Goal: Transaction & Acquisition: Purchase product/service

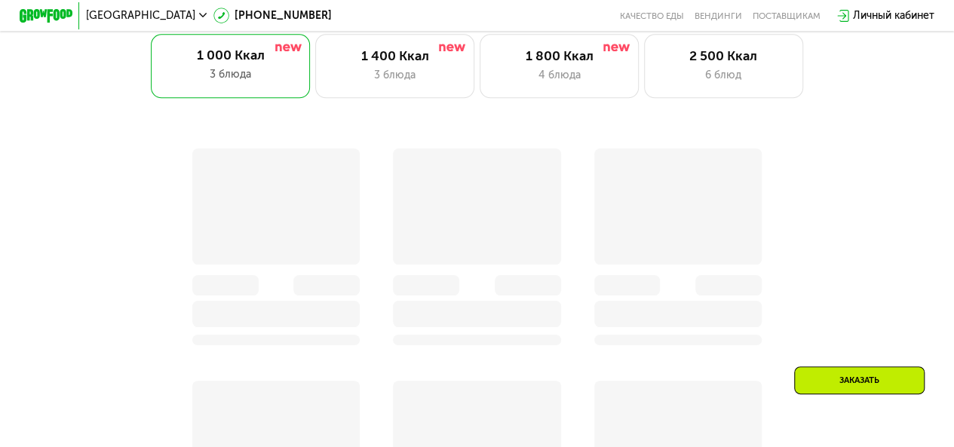
scroll to position [754, 0]
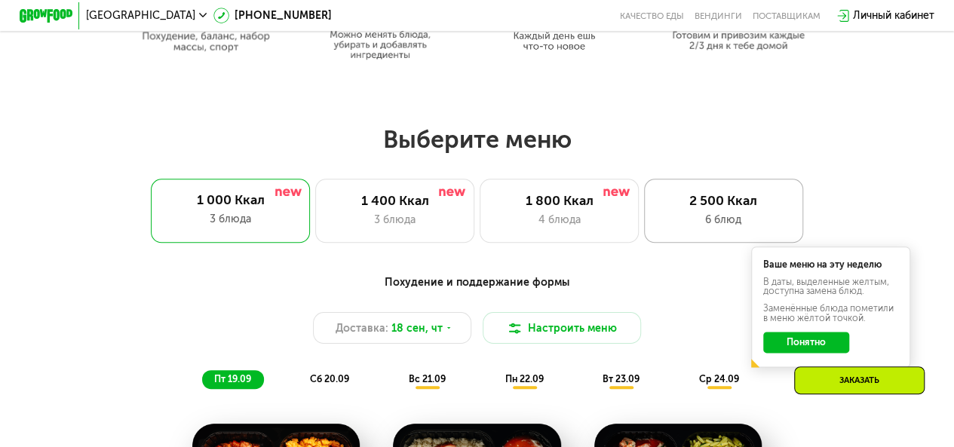
click at [710, 207] on div "2 500 Ккал" at bounding box center [722, 201] width 131 height 16
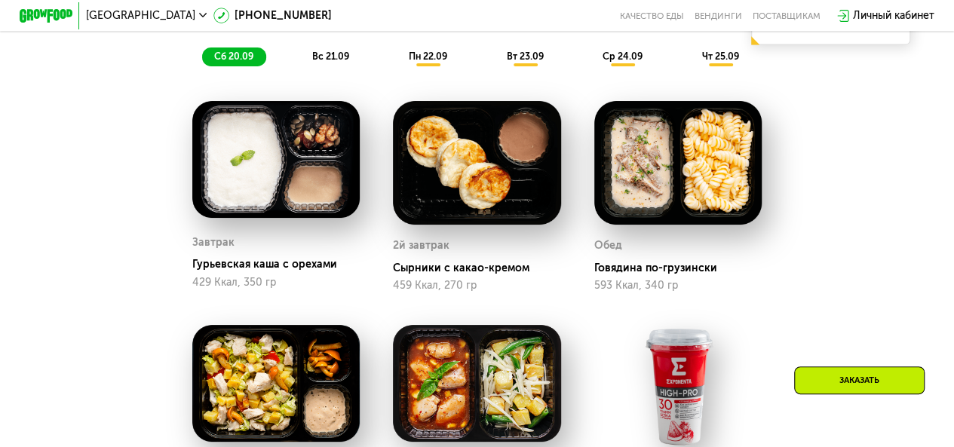
scroll to position [980, 0]
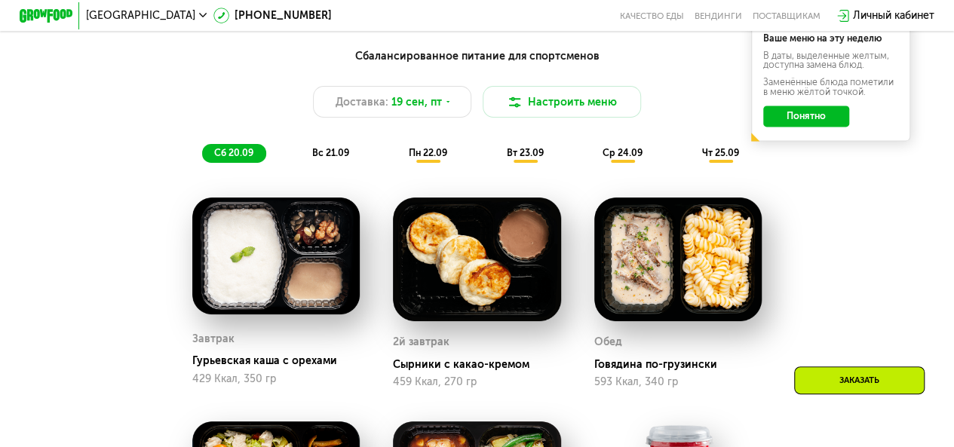
click at [727, 158] on span "чт 25.09" at bounding box center [719, 152] width 37 height 11
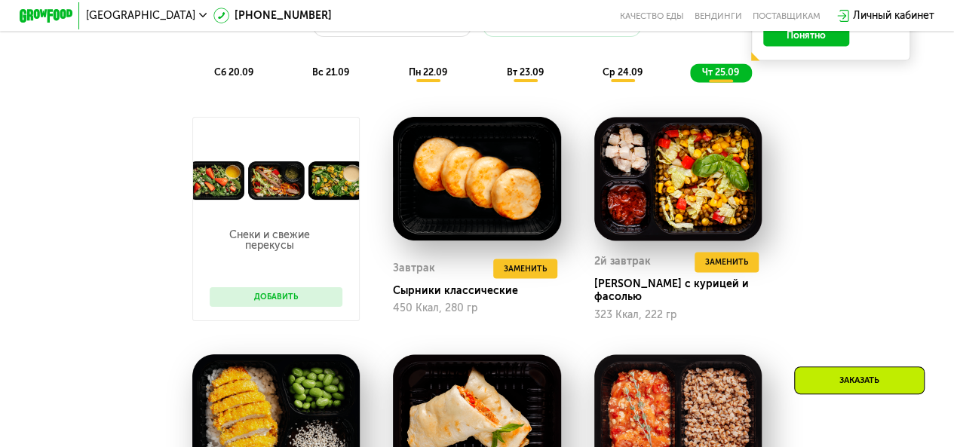
scroll to position [1055, 0]
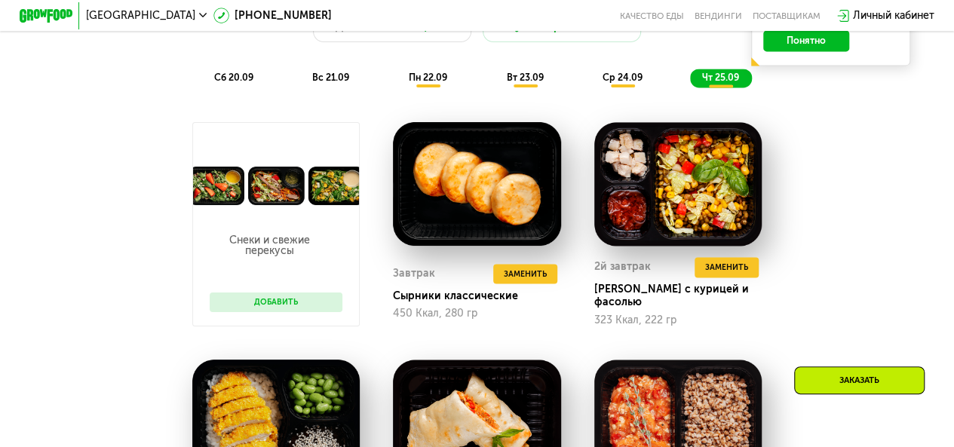
click at [615, 83] on span "ср 24.09" at bounding box center [622, 77] width 40 height 11
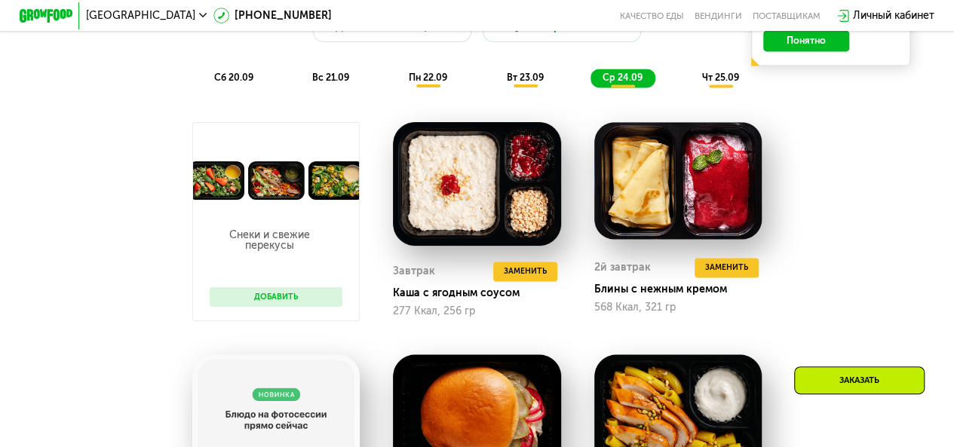
click at [534, 83] on span "вт 23.09" at bounding box center [524, 77] width 37 height 11
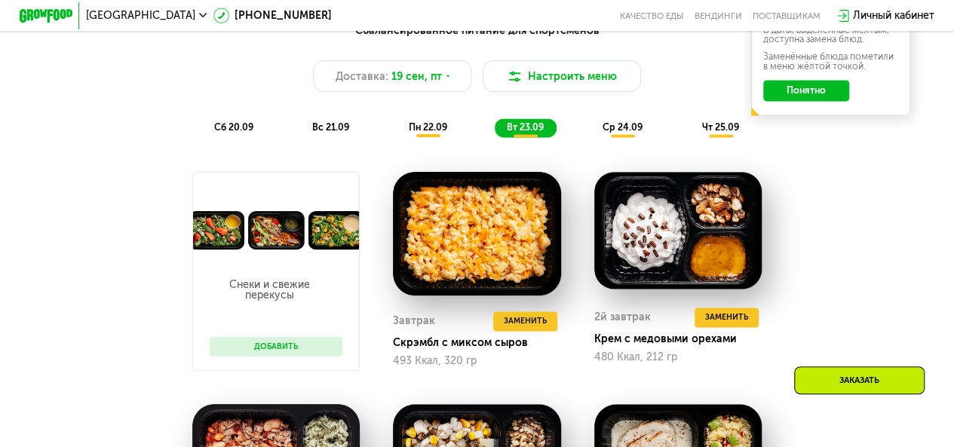
scroll to position [829, 0]
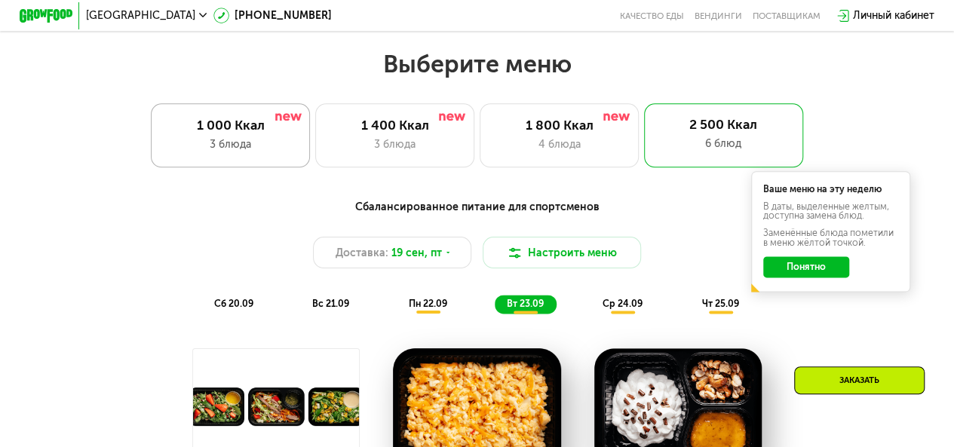
click at [224, 133] on div "1 000 Ккал" at bounding box center [230, 126] width 131 height 16
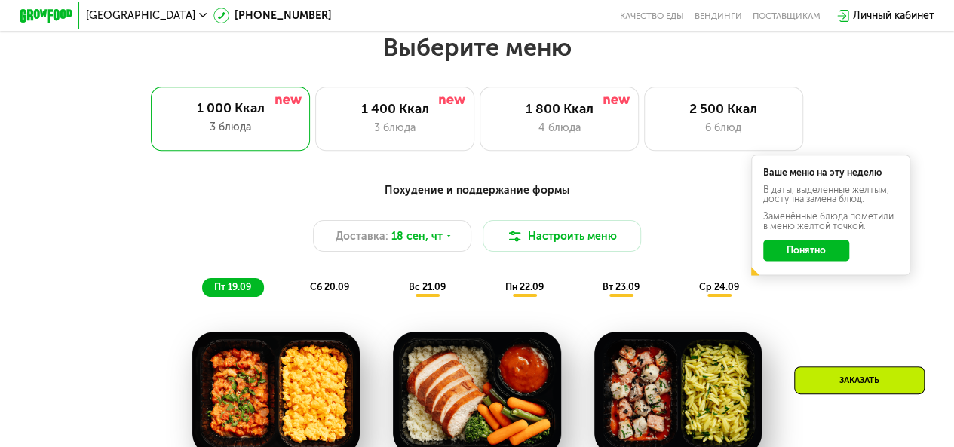
scroll to position [905, 0]
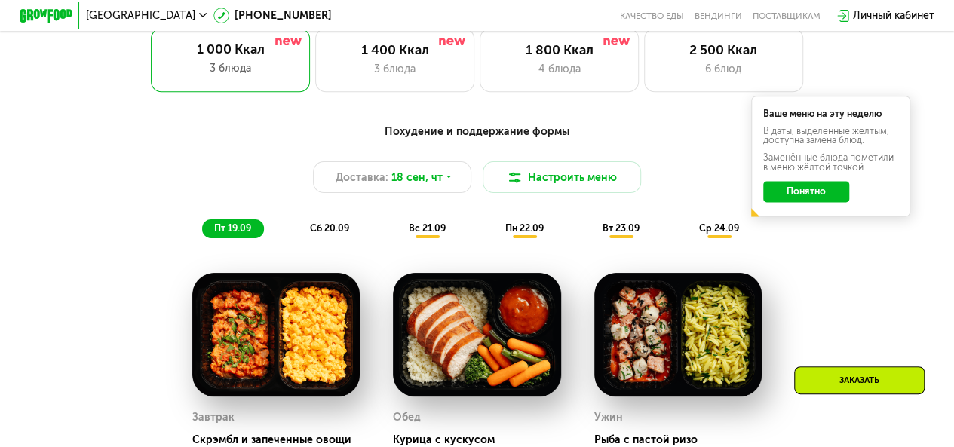
click at [701, 233] on div "ср 24.09" at bounding box center [719, 228] width 65 height 19
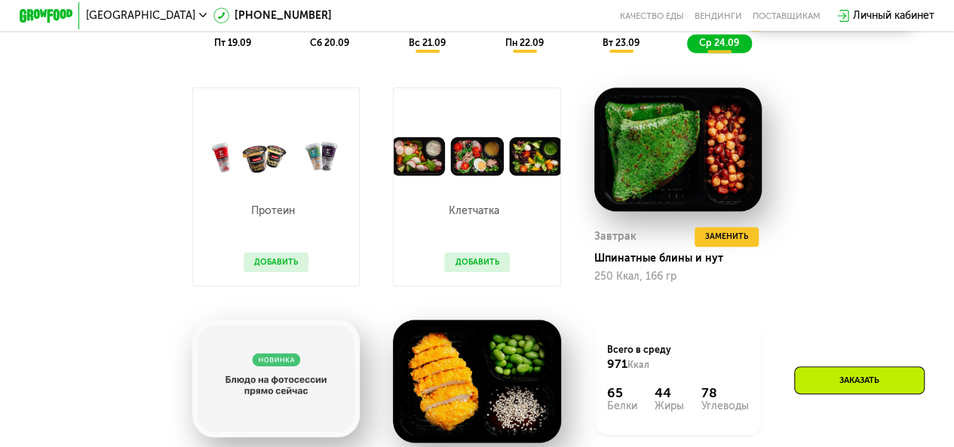
scroll to position [1055, 0]
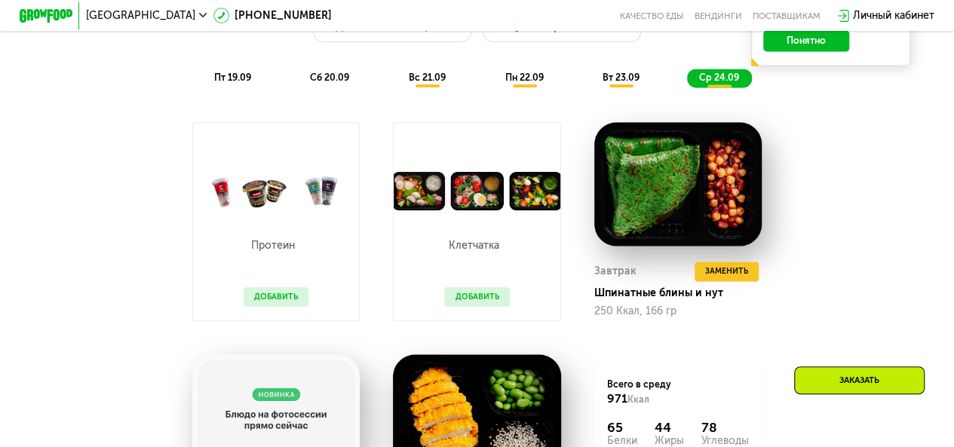
click at [611, 78] on div "вт 23.09" at bounding box center [621, 78] width 62 height 19
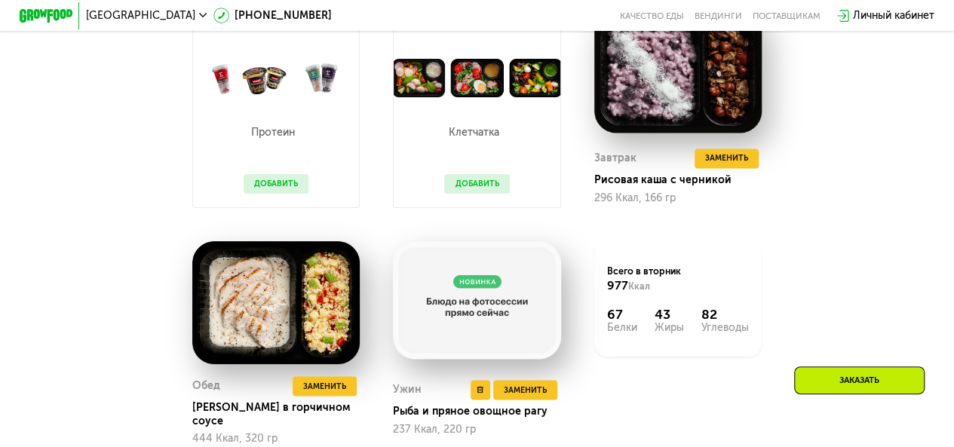
scroll to position [1206, 0]
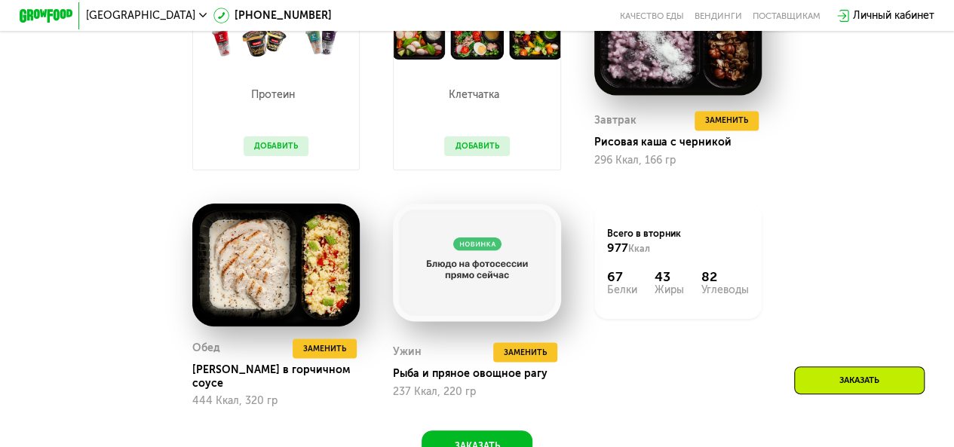
click at [479, 156] on button "Добавить" at bounding box center [476, 146] width 65 height 20
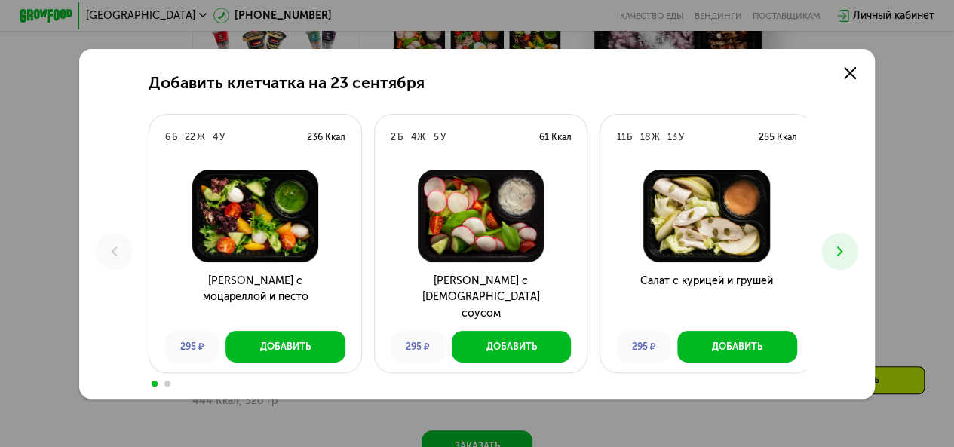
click at [837, 242] on button at bounding box center [839, 251] width 37 height 37
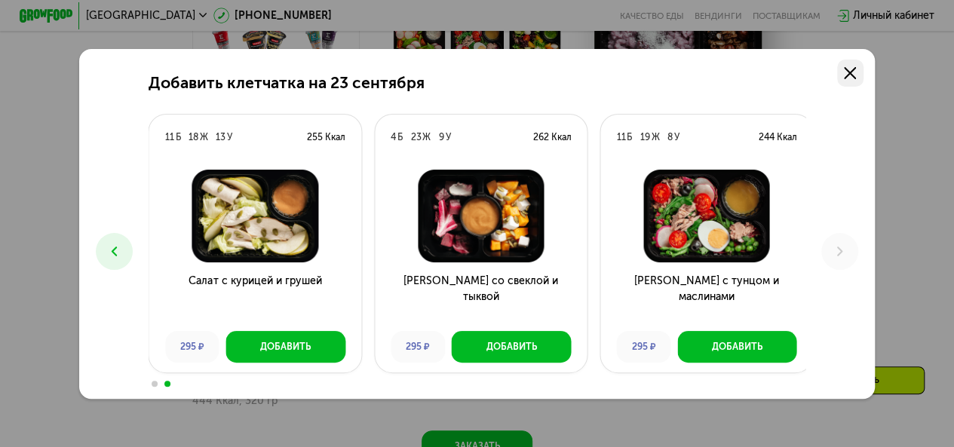
click at [856, 72] on icon at bounding box center [850, 73] width 12 height 12
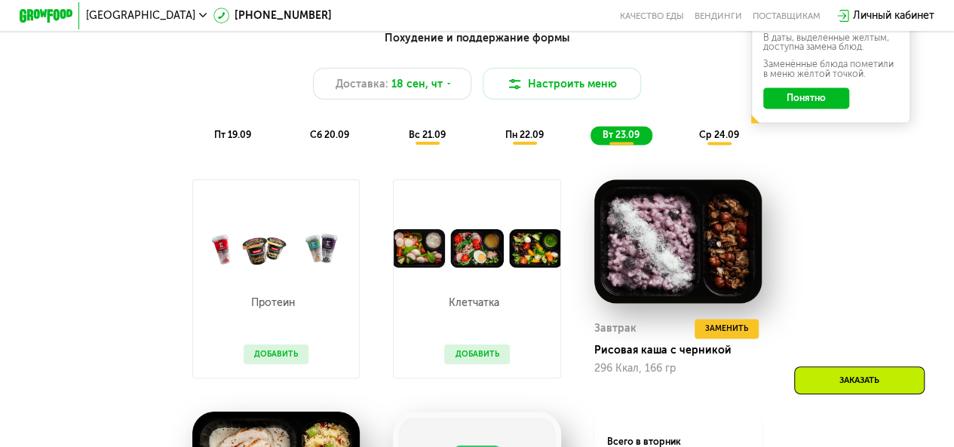
scroll to position [980, 0]
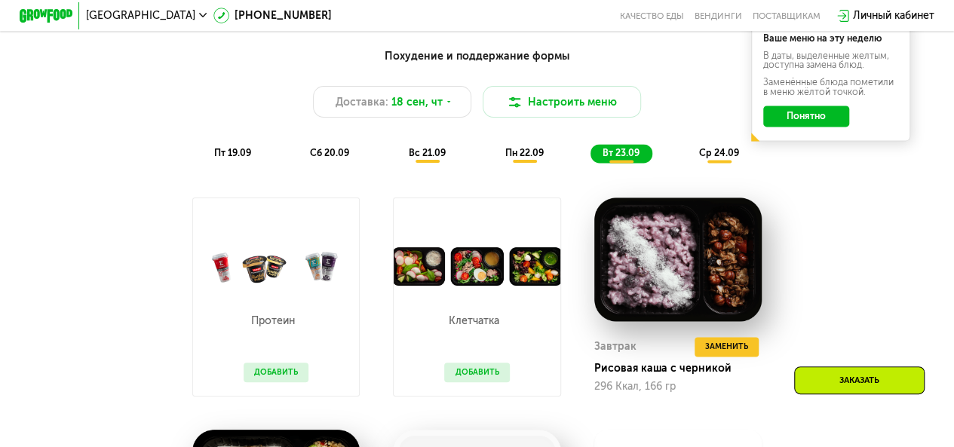
click at [532, 158] on span "пн 22.09" at bounding box center [523, 152] width 38 height 11
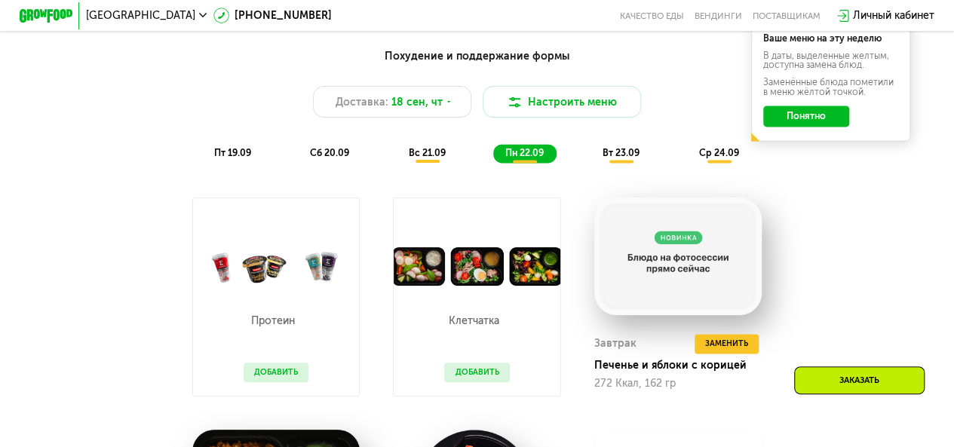
click at [712, 158] on span "ср 24.09" at bounding box center [718, 152] width 40 height 11
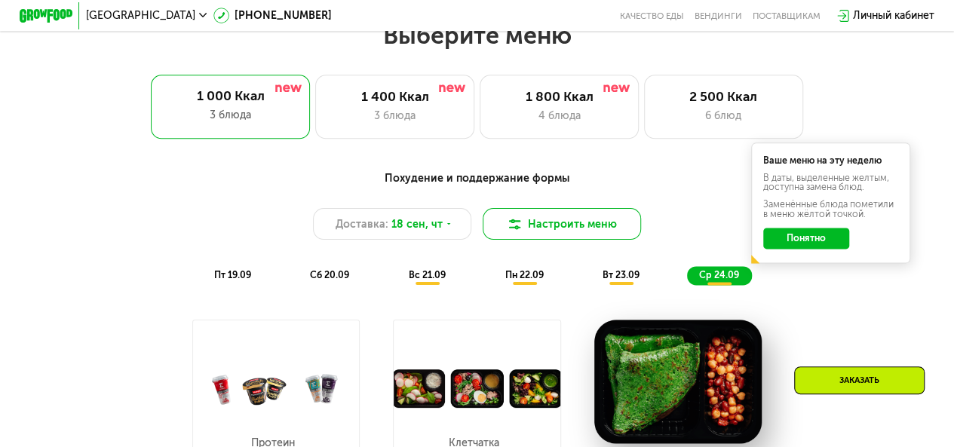
scroll to position [829, 0]
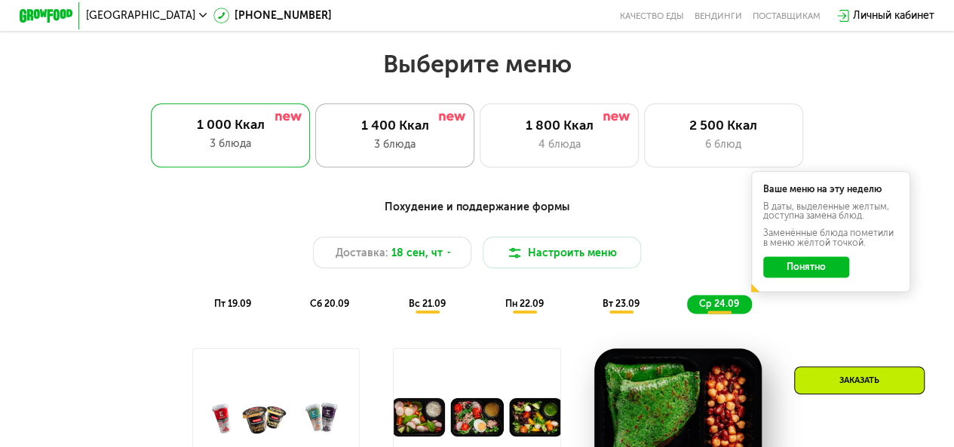
click at [359, 130] on div "1 400 Ккал" at bounding box center [394, 126] width 131 height 16
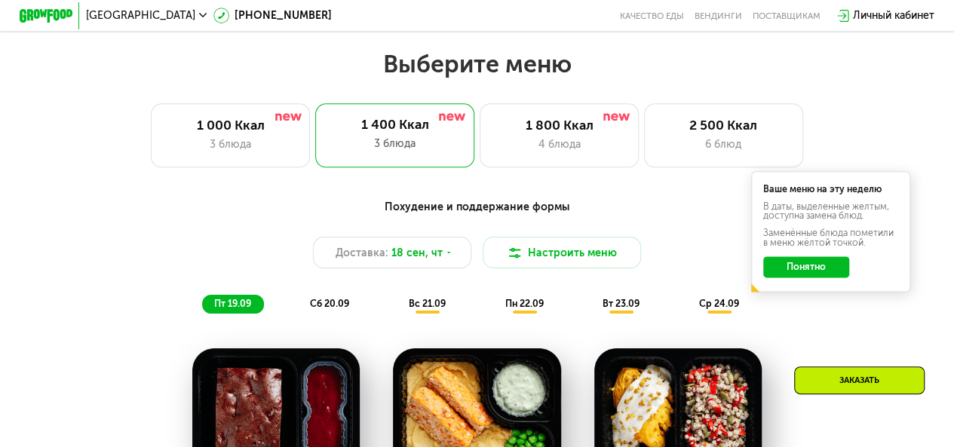
click at [728, 305] on span "ср 24.09" at bounding box center [718, 303] width 40 height 11
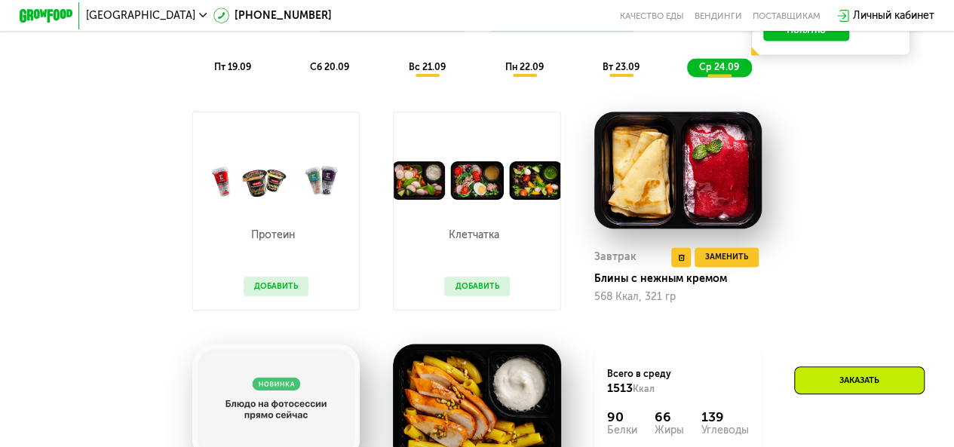
scroll to position [980, 0]
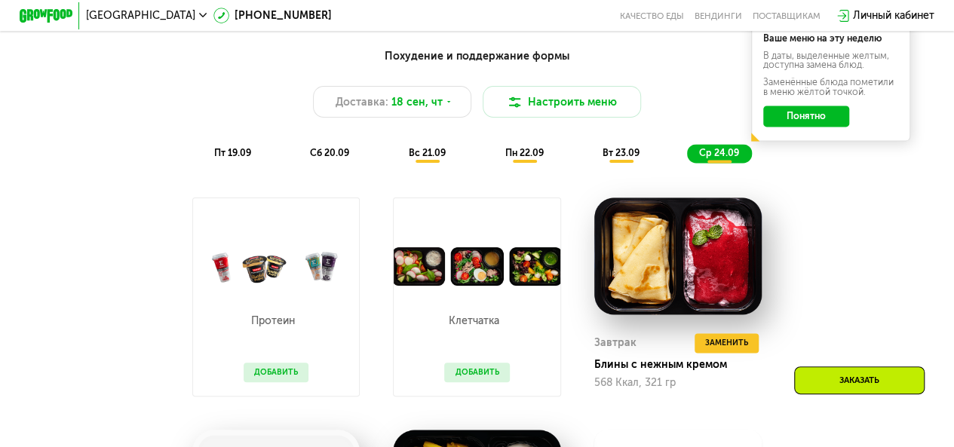
click at [639, 158] on span "вт 23.09" at bounding box center [620, 152] width 37 height 11
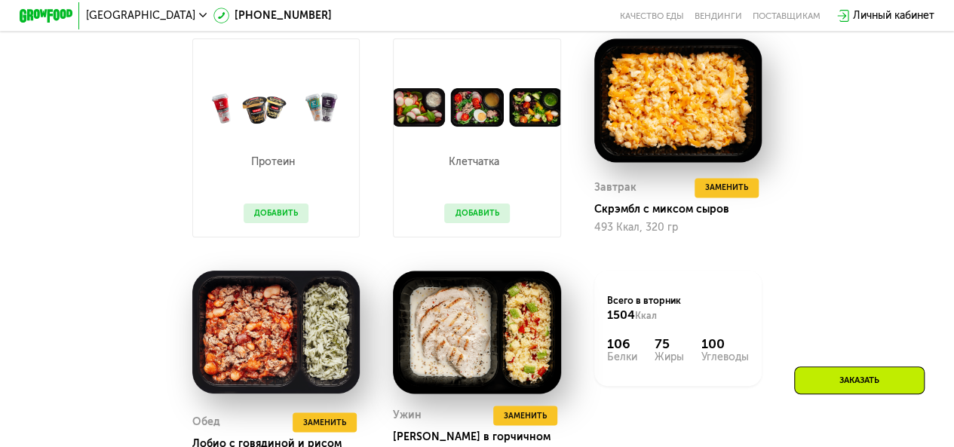
scroll to position [1055, 0]
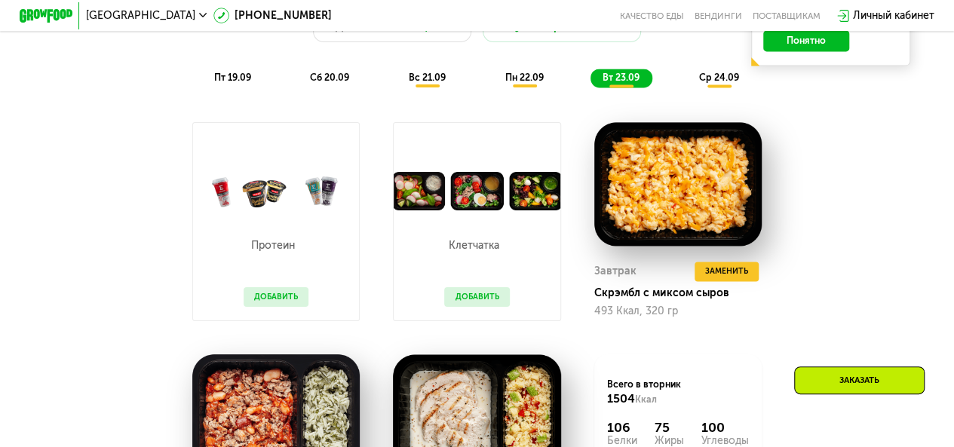
click at [510, 83] on span "пн 22.09" at bounding box center [523, 77] width 38 height 11
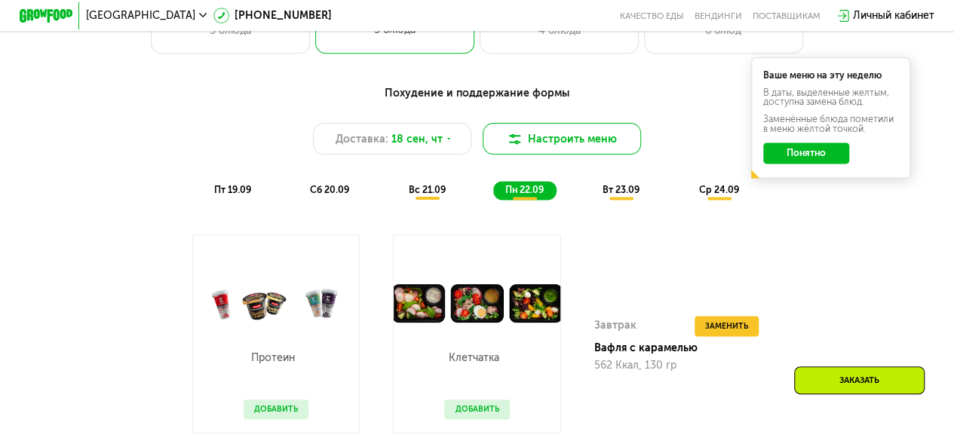
scroll to position [905, 0]
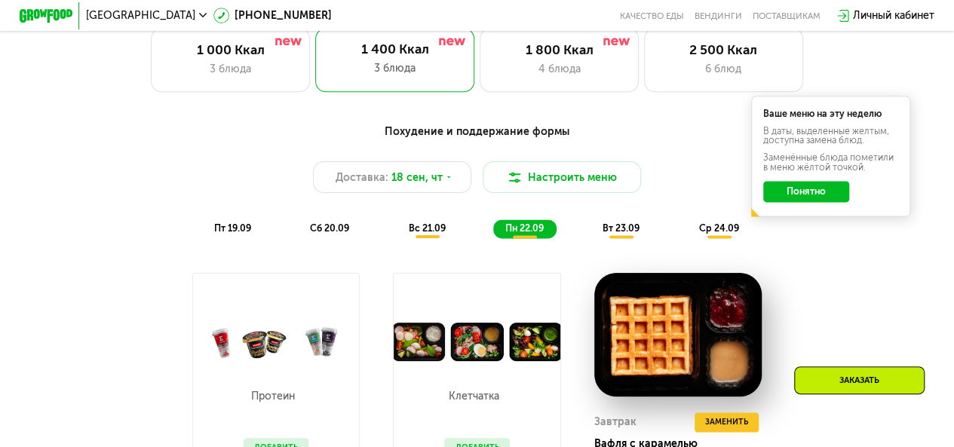
click at [422, 234] on span "вс 21.09" at bounding box center [427, 227] width 37 height 11
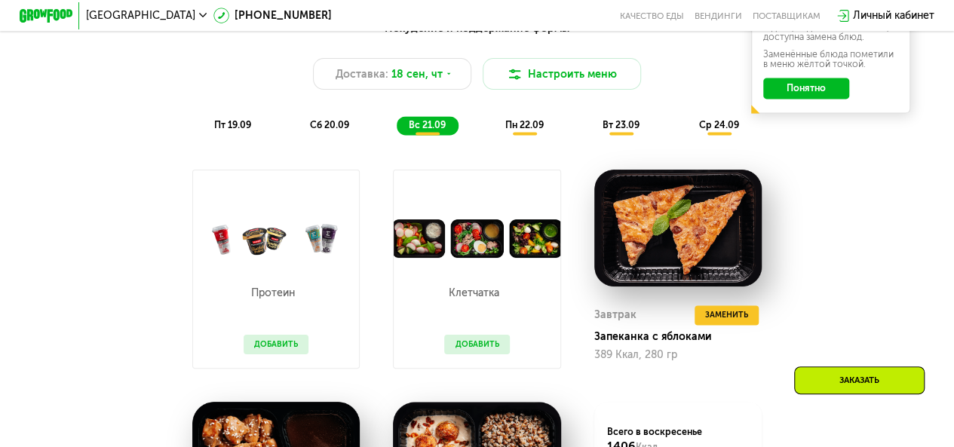
scroll to position [980, 0]
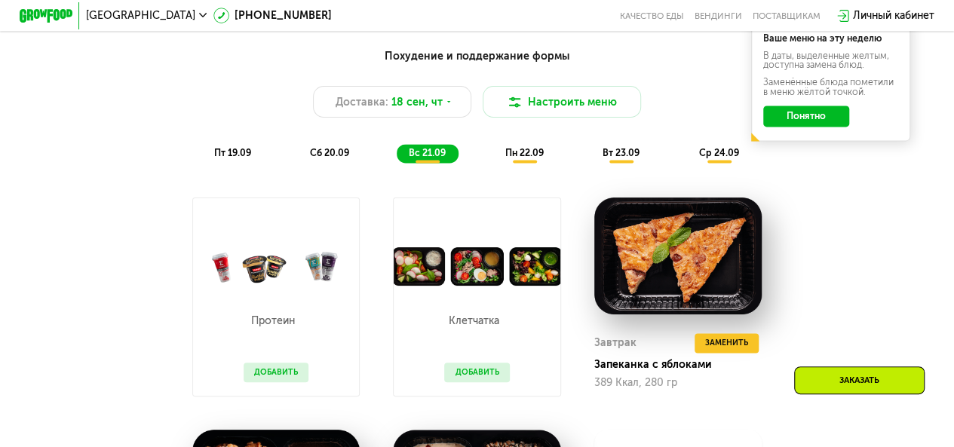
click at [321, 158] on span "сб 20.09" at bounding box center [329, 152] width 39 height 11
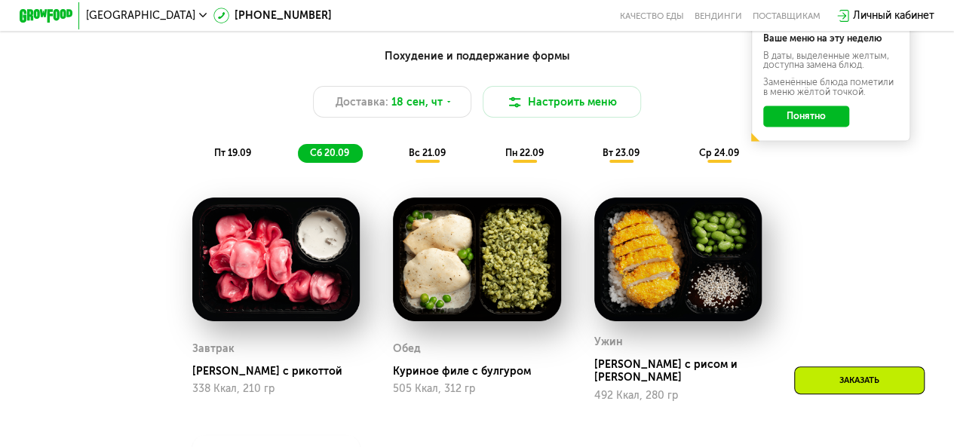
click at [237, 158] on span "пт 19.09" at bounding box center [232, 152] width 37 height 11
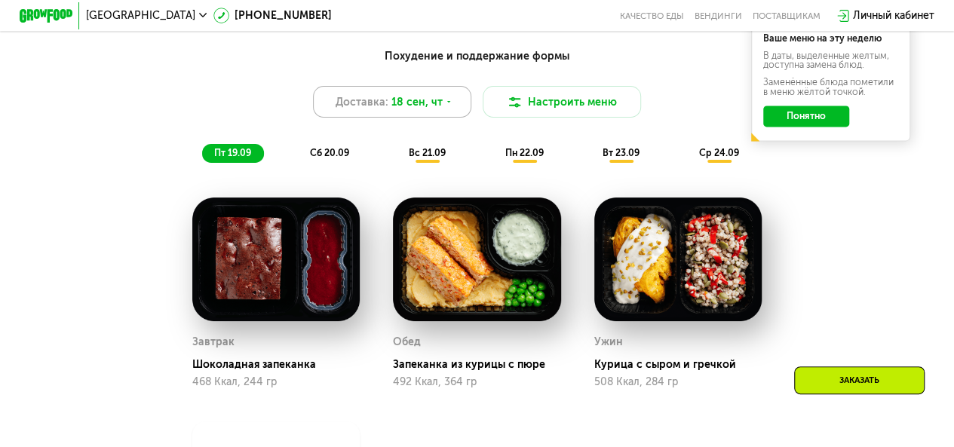
scroll to position [829, 0]
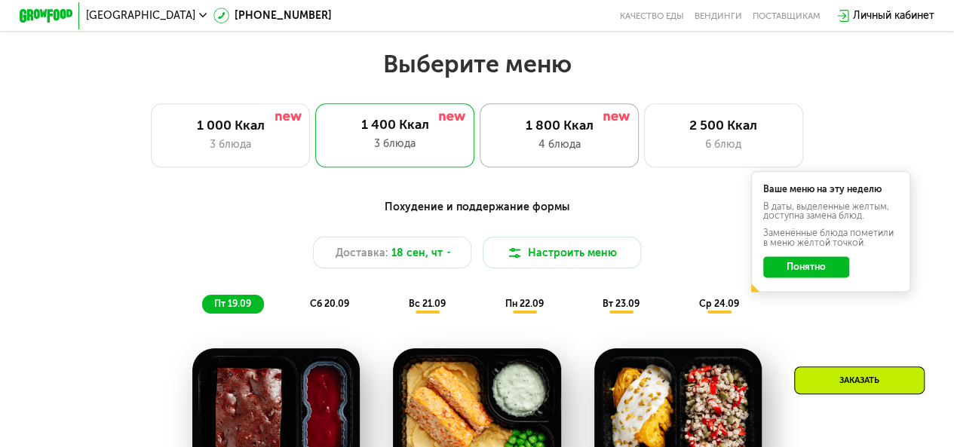
click at [531, 141] on div "1 800 Ккал 4 блюда" at bounding box center [558, 134] width 159 height 63
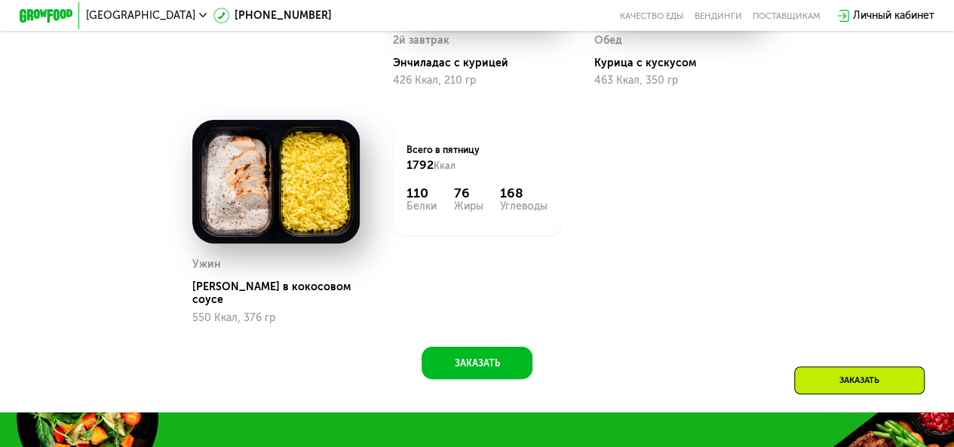
scroll to position [980, 0]
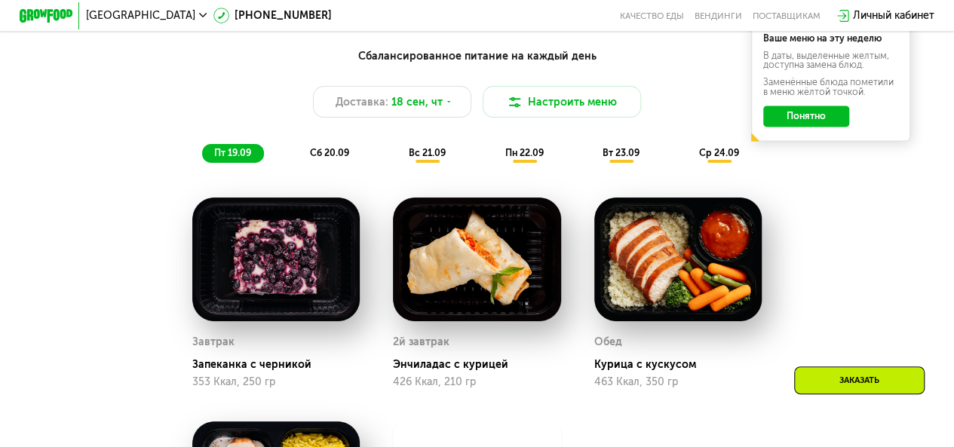
click at [720, 158] on span "ср 24.09" at bounding box center [718, 152] width 40 height 11
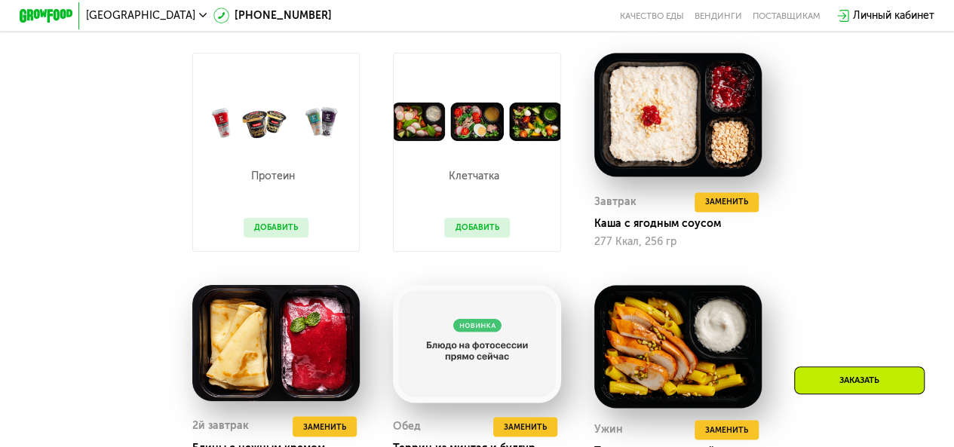
scroll to position [1055, 0]
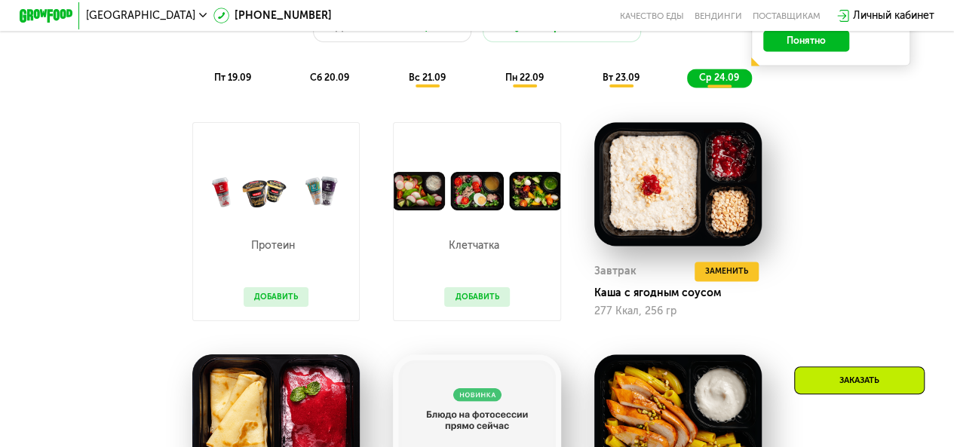
click at [627, 83] on span "вт 23.09" at bounding box center [620, 77] width 37 height 11
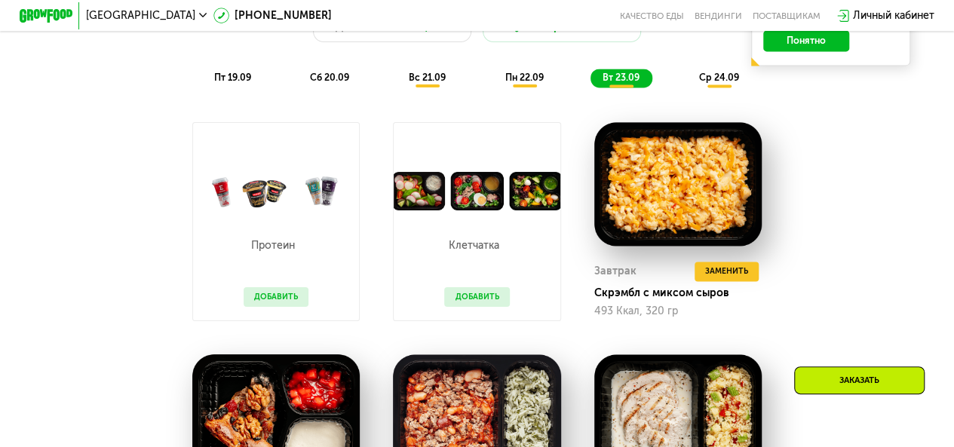
click at [525, 72] on div "Сбалансированное питание на каждый день Доставка: 18 сен, чт Настроить меню пт …" at bounding box center [476, 30] width 784 height 115
click at [536, 83] on span "пн 22.09" at bounding box center [523, 77] width 38 height 11
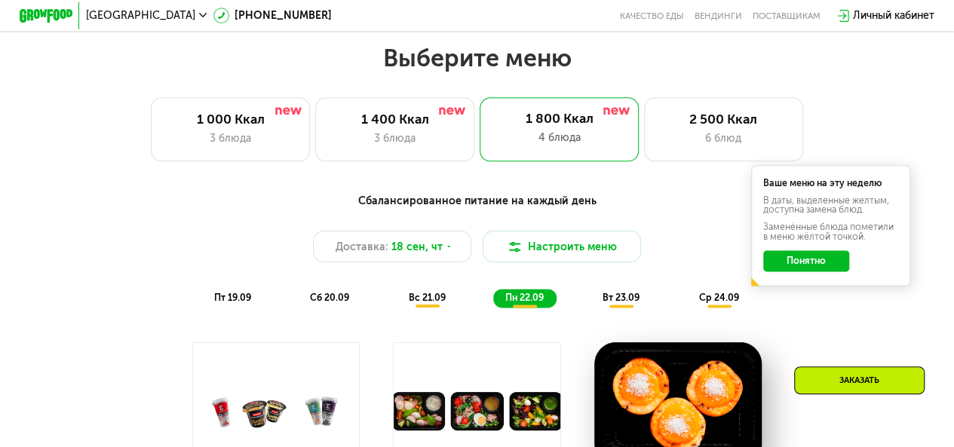
scroll to position [754, 0]
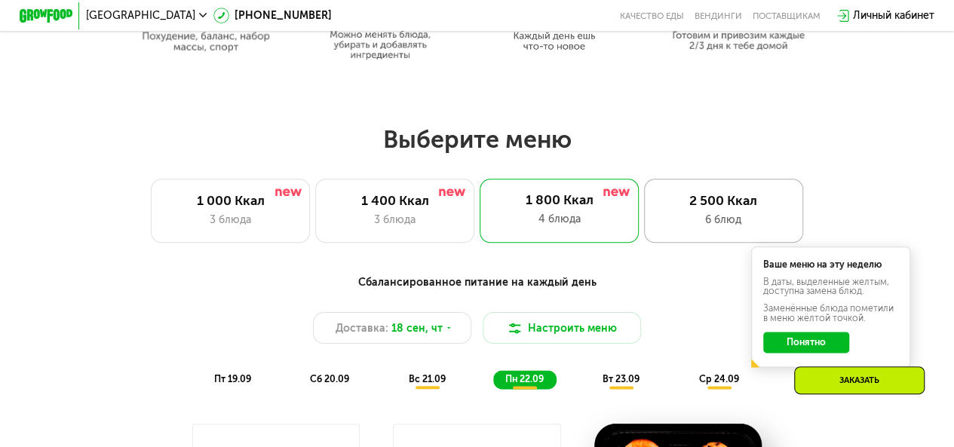
click at [660, 209] on div "2 500 Ккал" at bounding box center [722, 201] width 131 height 16
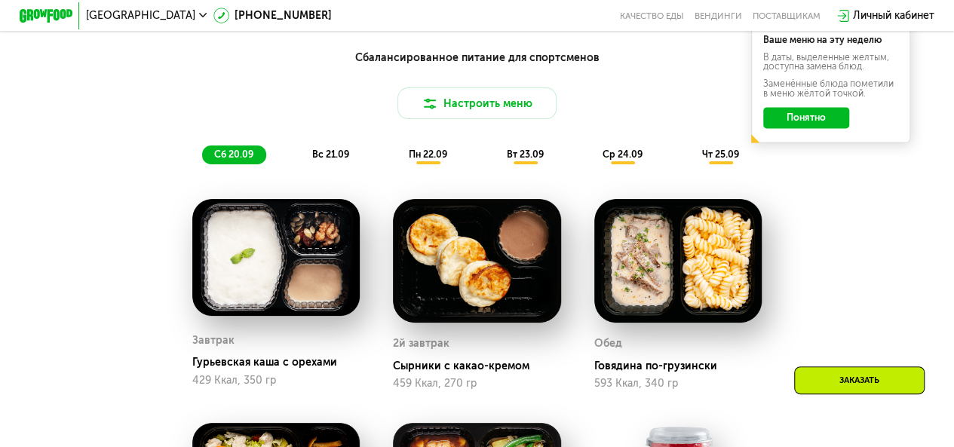
scroll to position [980, 0]
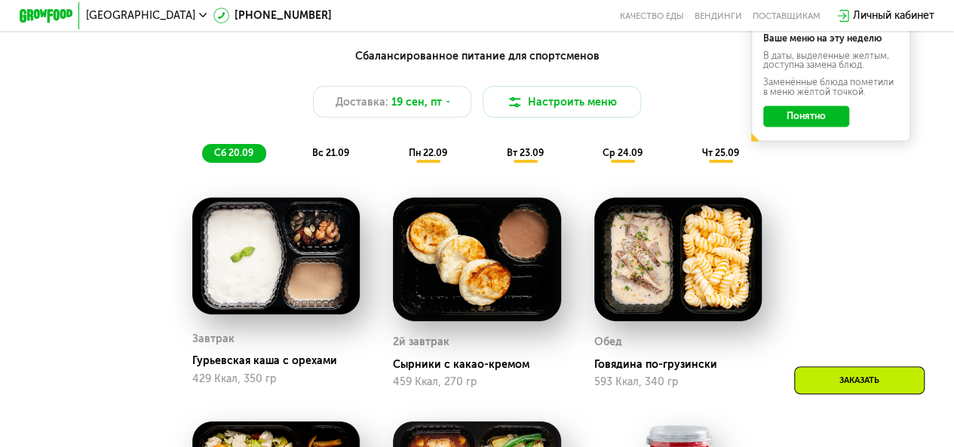
click at [704, 153] on div "чт 25.09" at bounding box center [721, 153] width 62 height 19
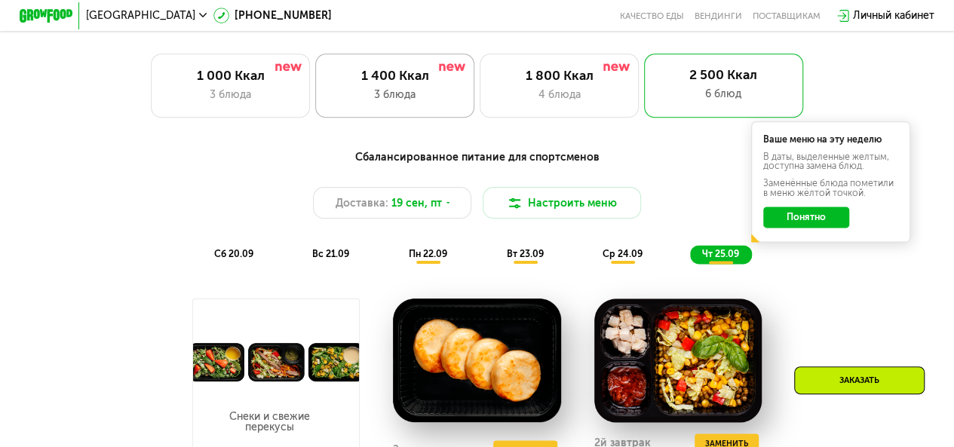
scroll to position [829, 0]
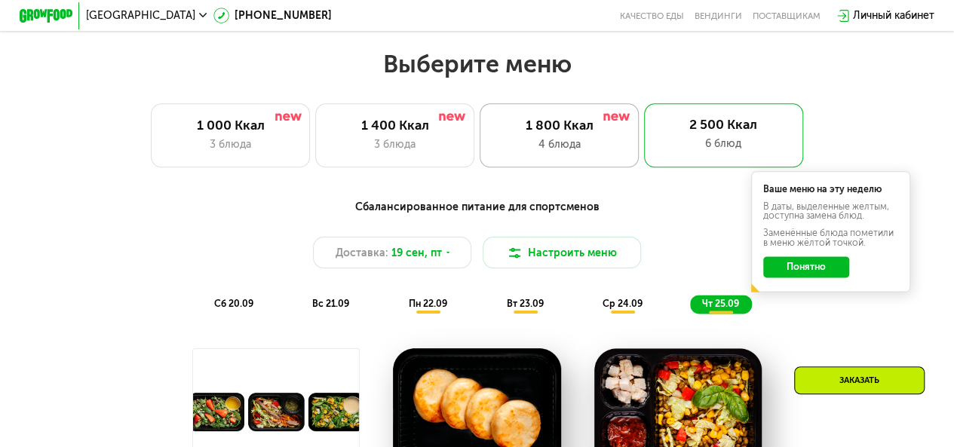
click at [571, 141] on div "1 800 Ккал 4 блюда" at bounding box center [558, 134] width 159 height 63
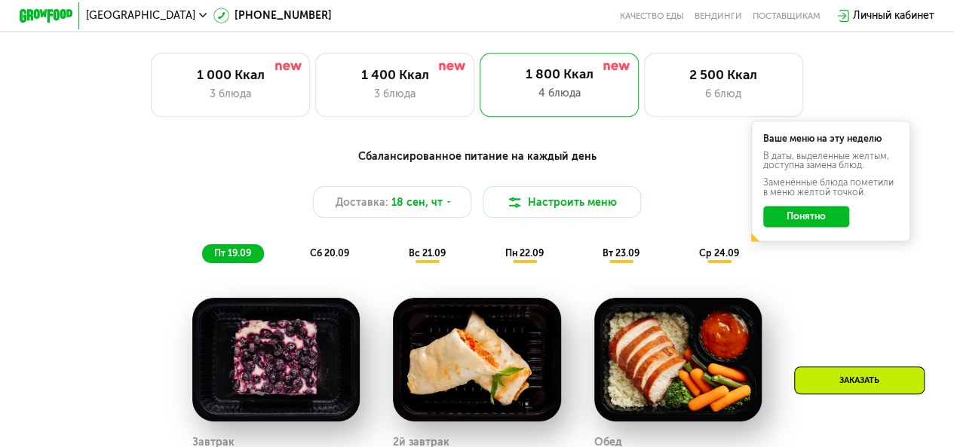
scroll to position [905, 0]
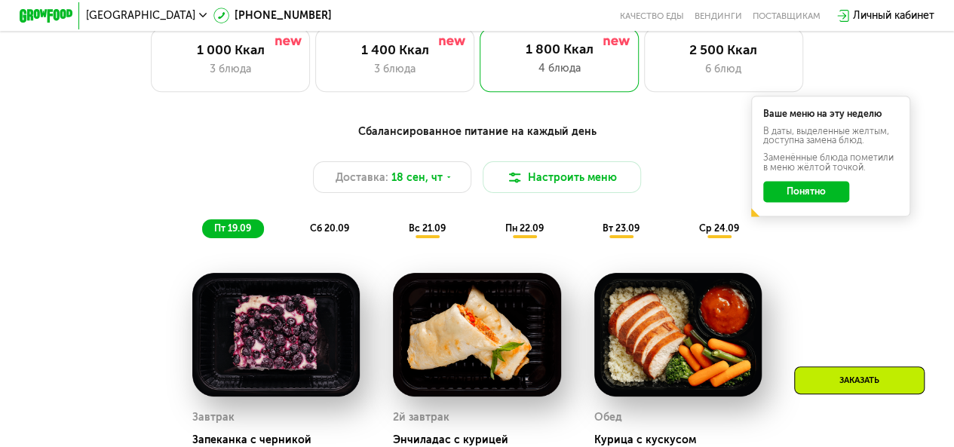
click at [732, 234] on span "ср 24.09" at bounding box center [718, 227] width 40 height 11
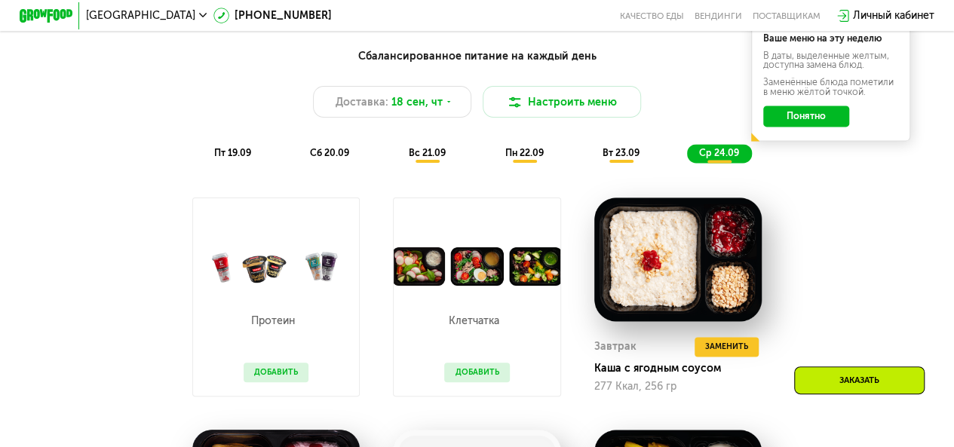
click at [633, 158] on span "вт 23.09" at bounding box center [620, 152] width 37 height 11
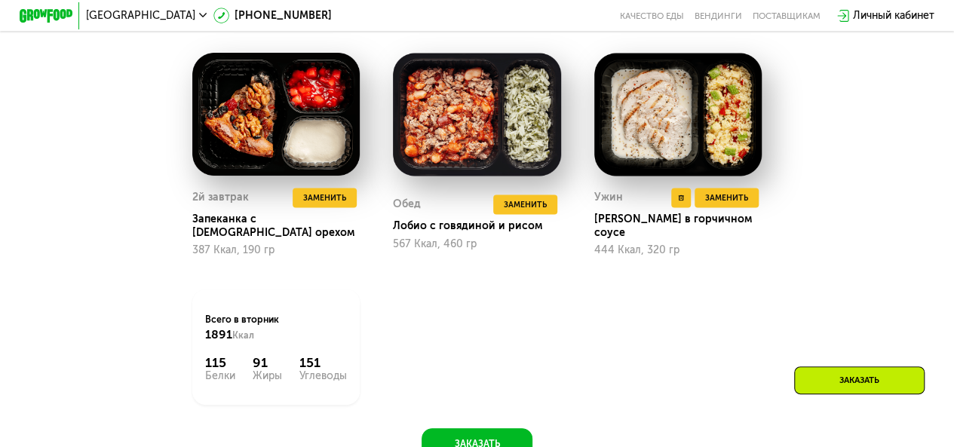
scroll to position [1055, 0]
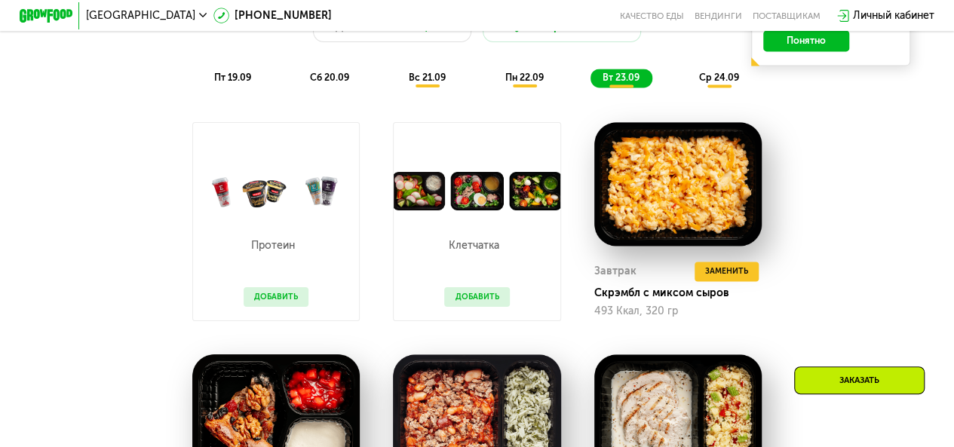
click at [323, 81] on span "сб 20.09" at bounding box center [329, 77] width 39 height 11
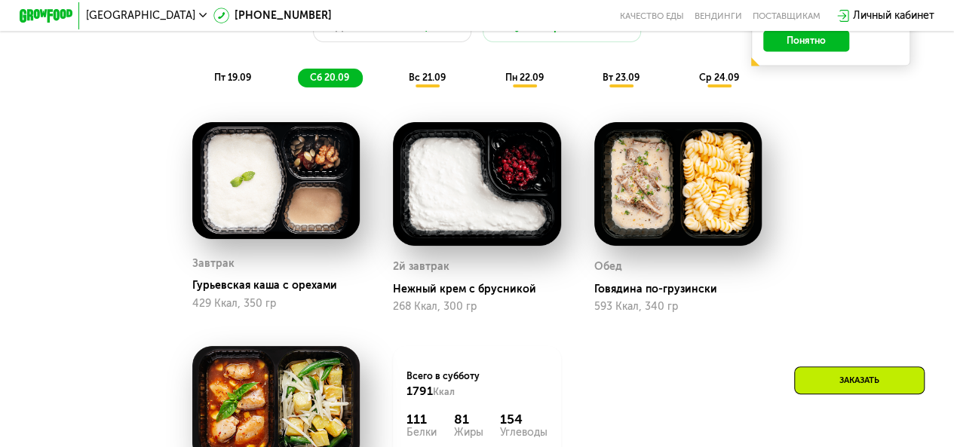
click at [423, 77] on div "вс 21.09" at bounding box center [428, 78] width 62 height 19
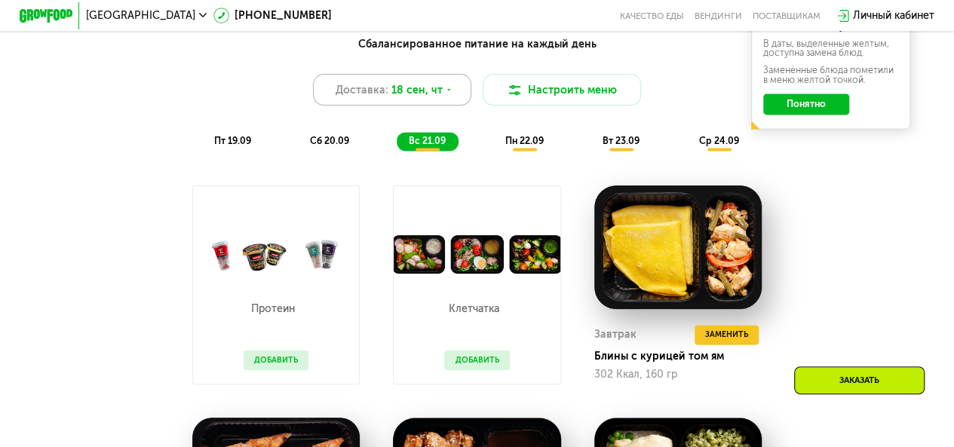
scroll to position [980, 0]
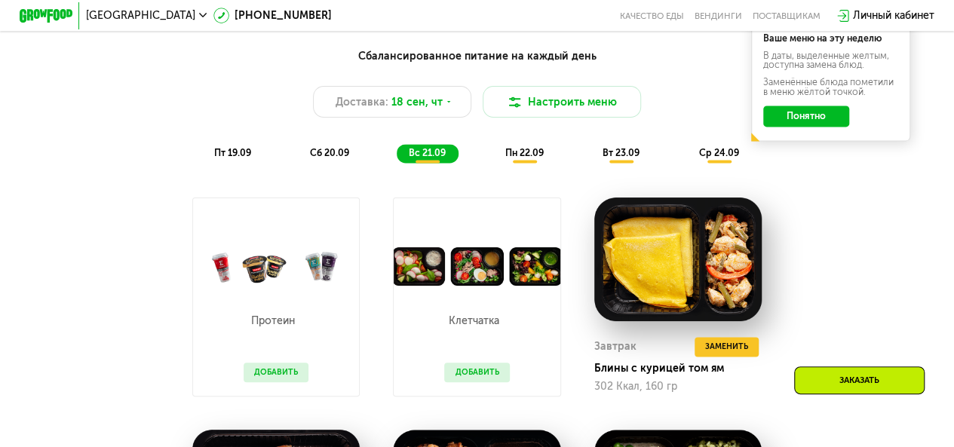
click at [530, 155] on span "пн 22.09" at bounding box center [523, 152] width 38 height 11
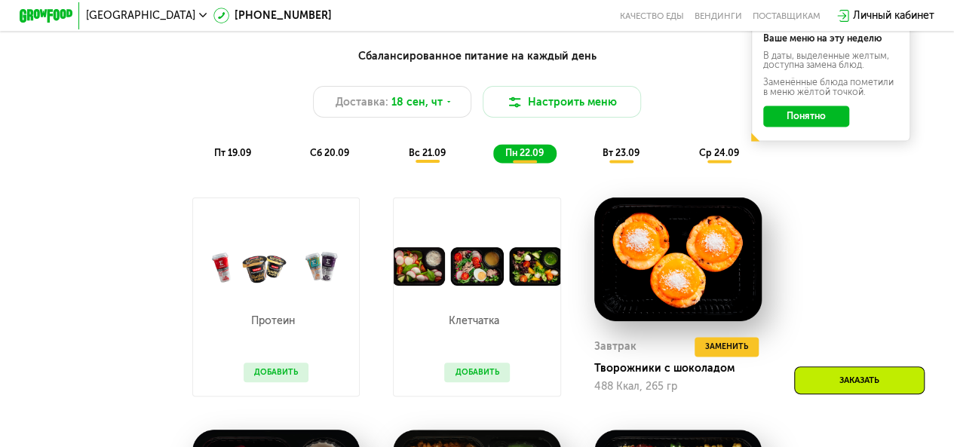
click at [629, 149] on div "Сбалансированное питание на каждый день Доставка: 18 сен, чт Настроить меню пт …" at bounding box center [476, 105] width 784 height 115
click at [639, 156] on span "вт 23.09" at bounding box center [620, 152] width 37 height 11
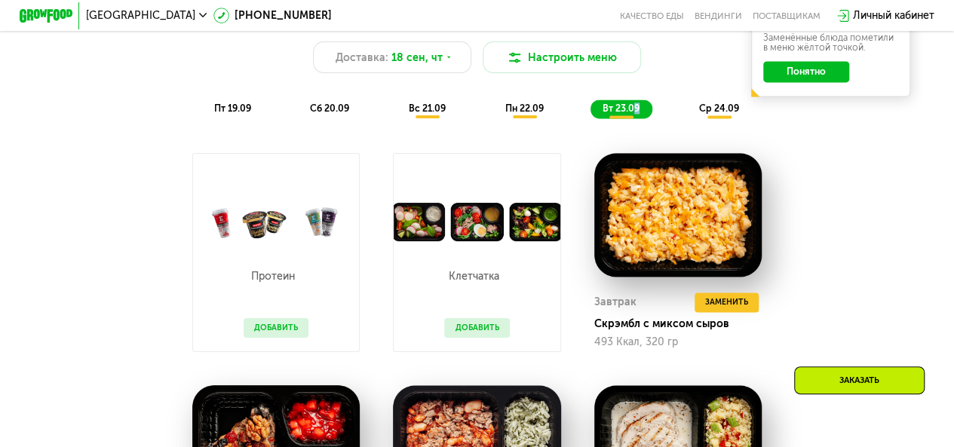
scroll to position [829, 0]
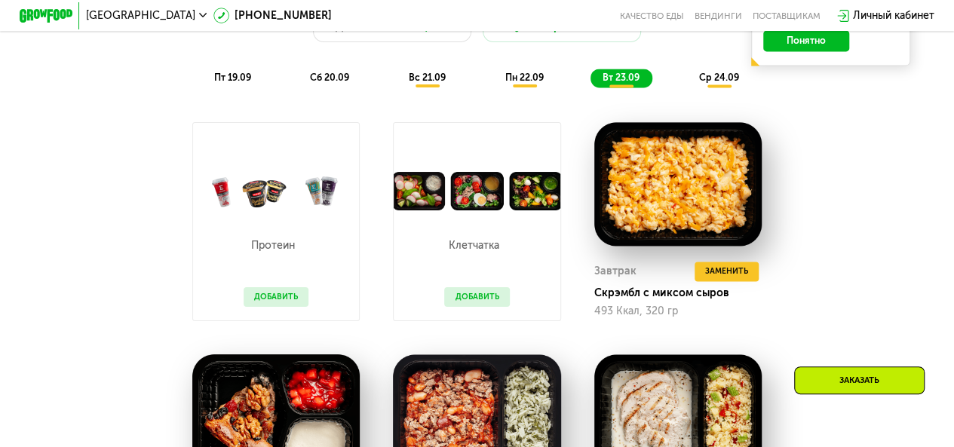
click at [311, 83] on span "сб 20.09" at bounding box center [329, 77] width 39 height 11
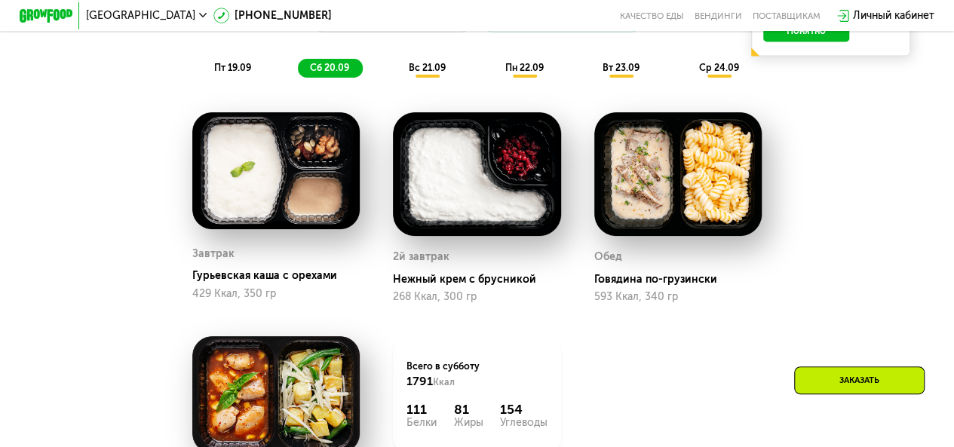
scroll to position [1055, 0]
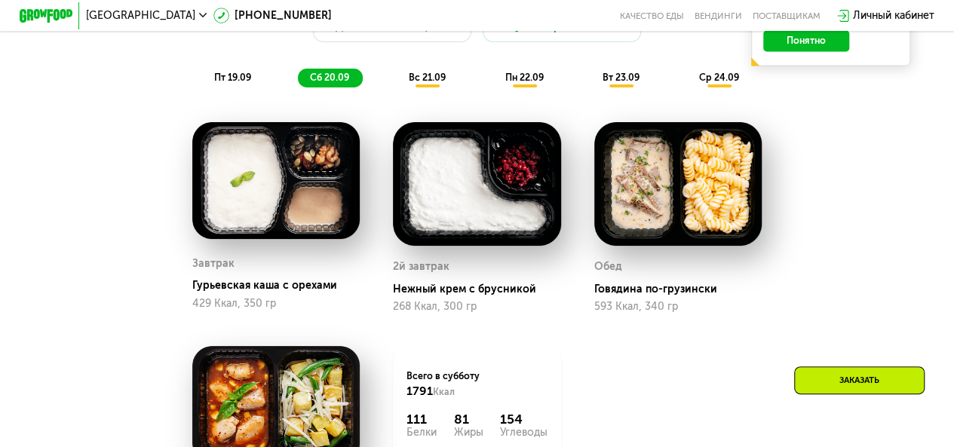
click at [227, 82] on span "пт 19.09" at bounding box center [232, 77] width 37 height 11
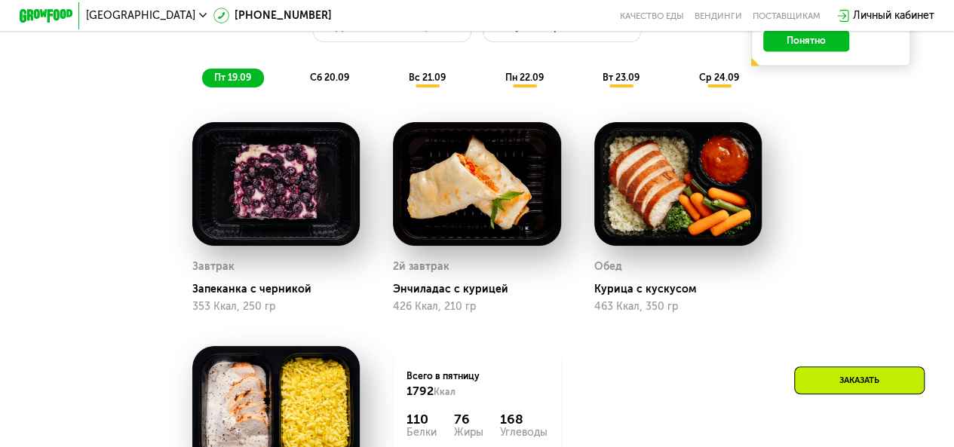
click at [413, 83] on span "вс 21.09" at bounding box center [427, 77] width 37 height 11
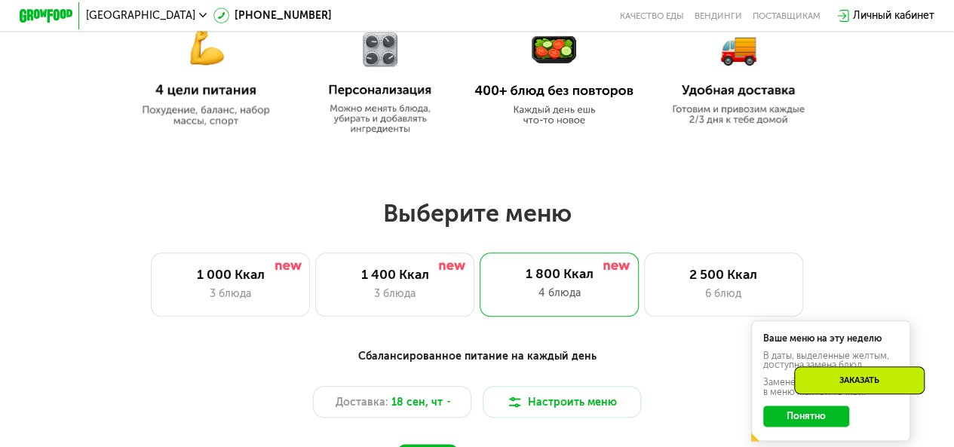
scroll to position [678, 0]
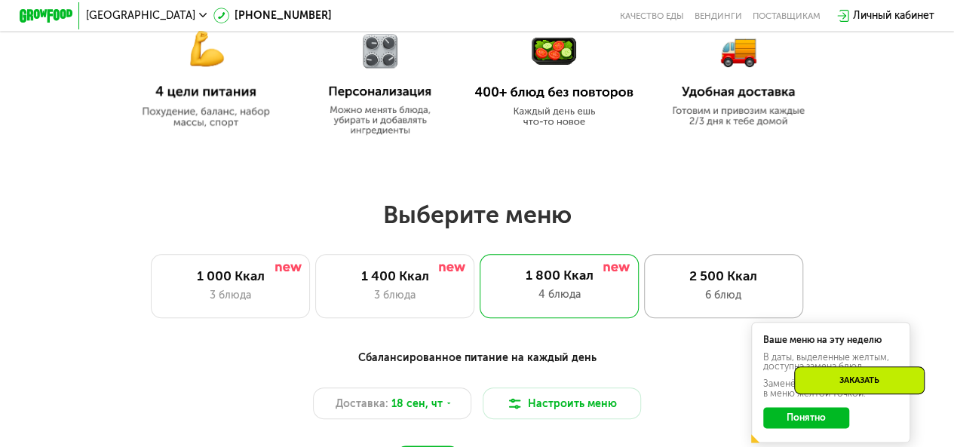
click at [727, 271] on div "2 500 Ккал 6 блюд" at bounding box center [723, 285] width 159 height 63
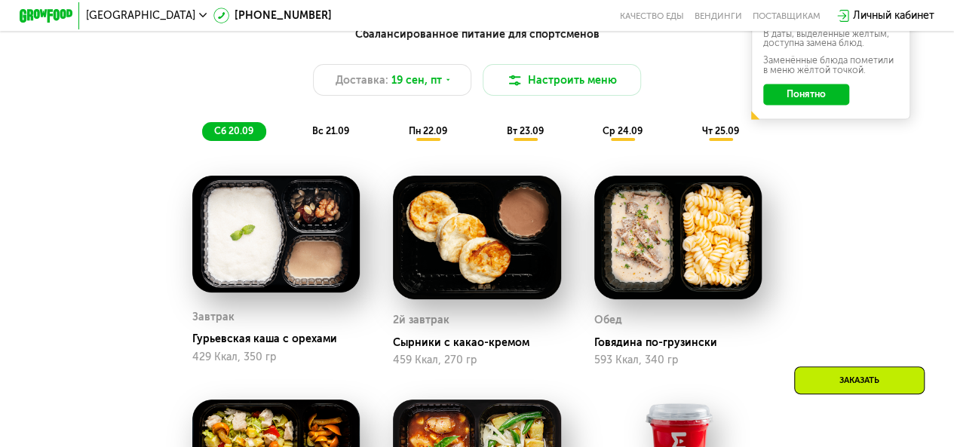
scroll to position [980, 0]
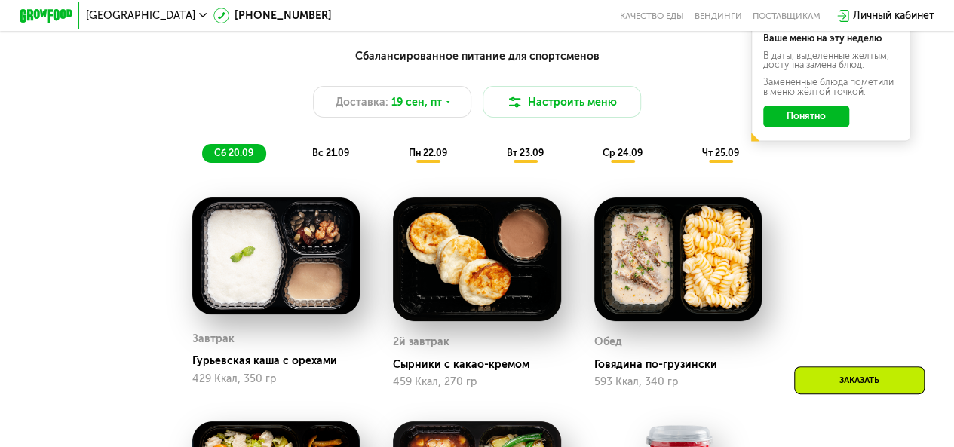
click at [623, 158] on span "ср 24.09" at bounding box center [622, 152] width 40 height 11
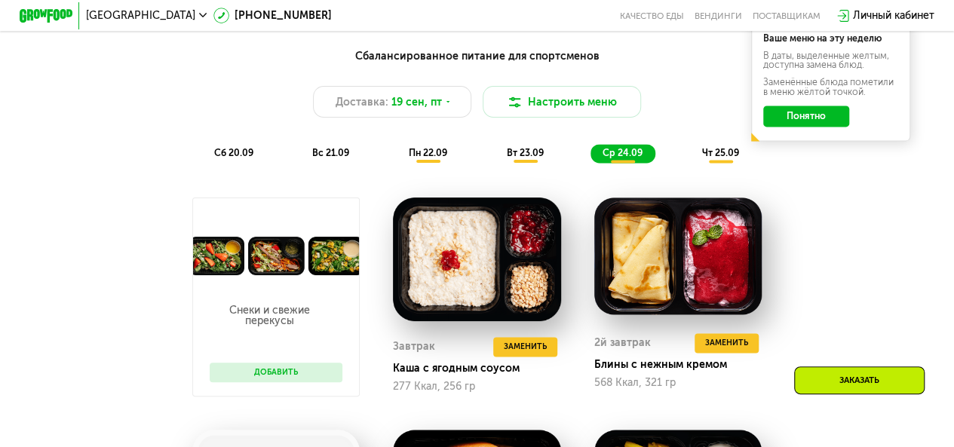
click at [526, 157] on span "вт 23.09" at bounding box center [524, 152] width 37 height 11
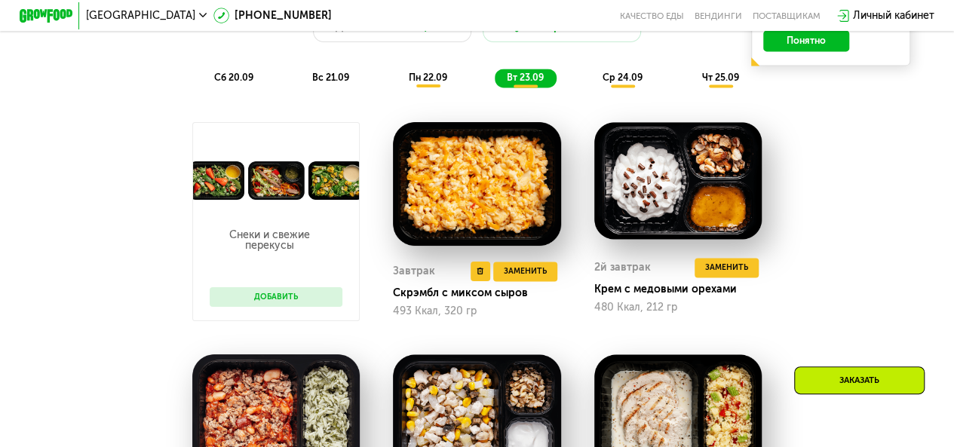
scroll to position [1055, 0]
click at [421, 82] on span "пн 22.09" at bounding box center [428, 77] width 38 height 11
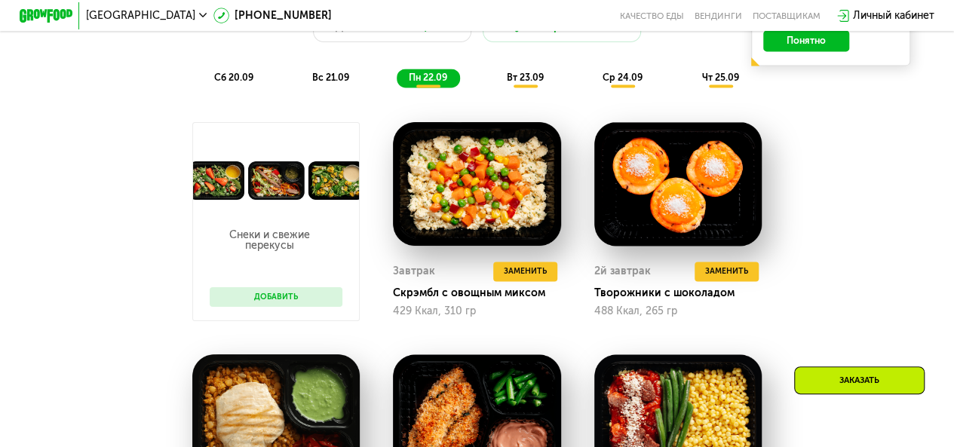
click at [326, 83] on span "вс 21.09" at bounding box center [330, 77] width 37 height 11
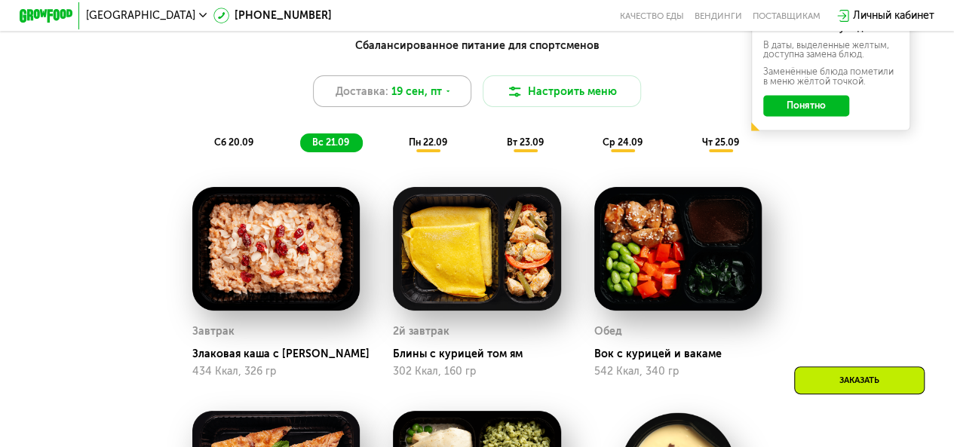
scroll to position [980, 0]
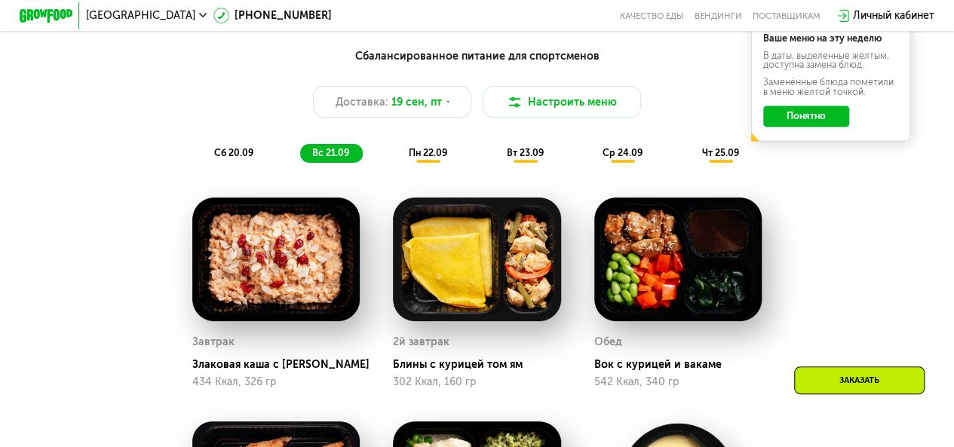
click at [238, 158] on span "сб 20.09" at bounding box center [233, 152] width 39 height 11
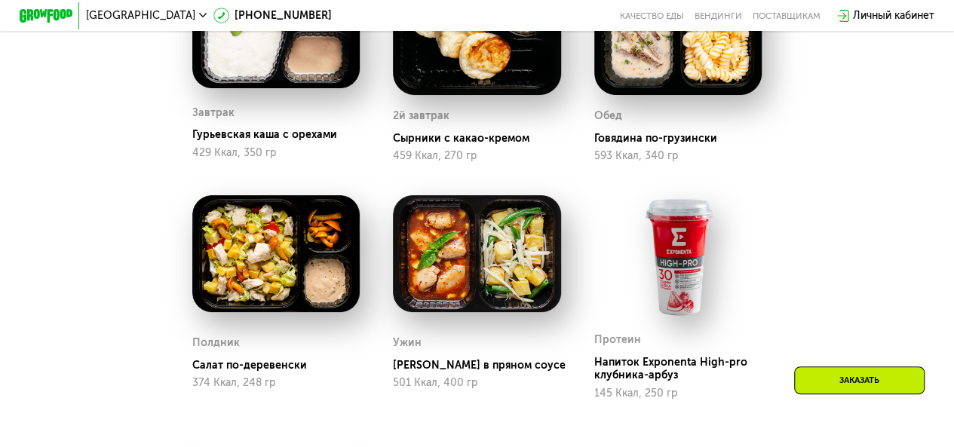
scroll to position [905, 0]
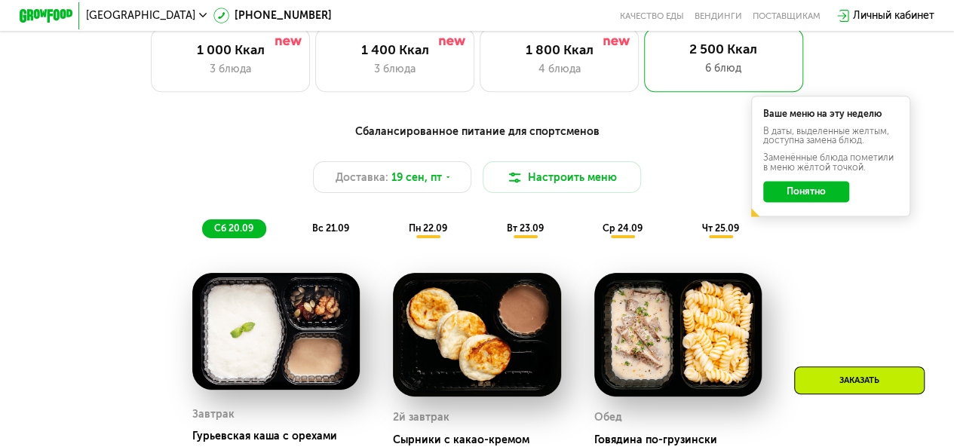
click at [241, 69] on div "3 блюда" at bounding box center [230, 69] width 131 height 16
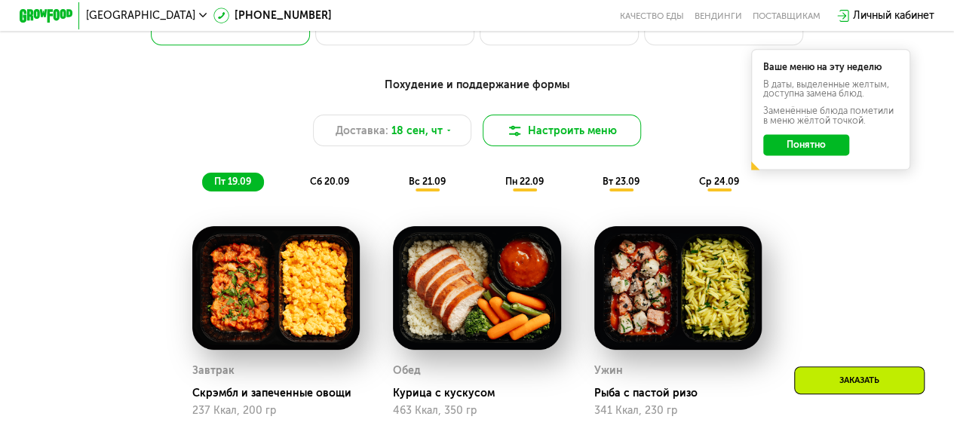
scroll to position [1055, 0]
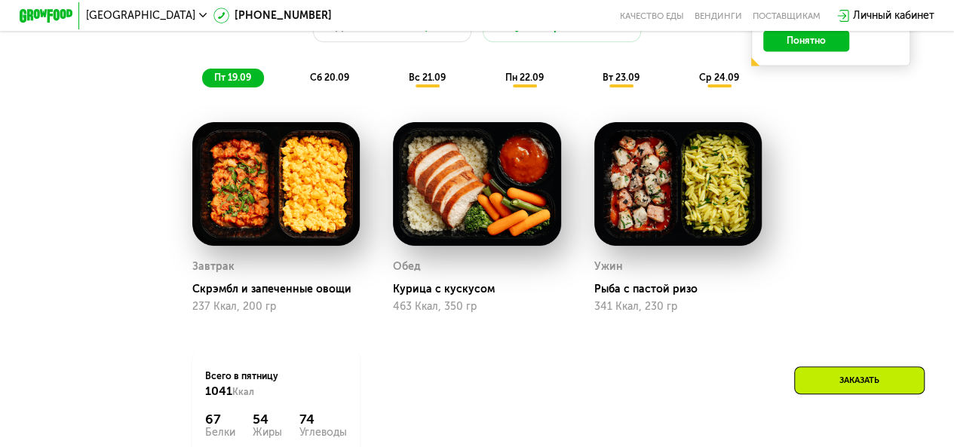
click at [340, 83] on span "сб 20.09" at bounding box center [329, 77] width 39 height 11
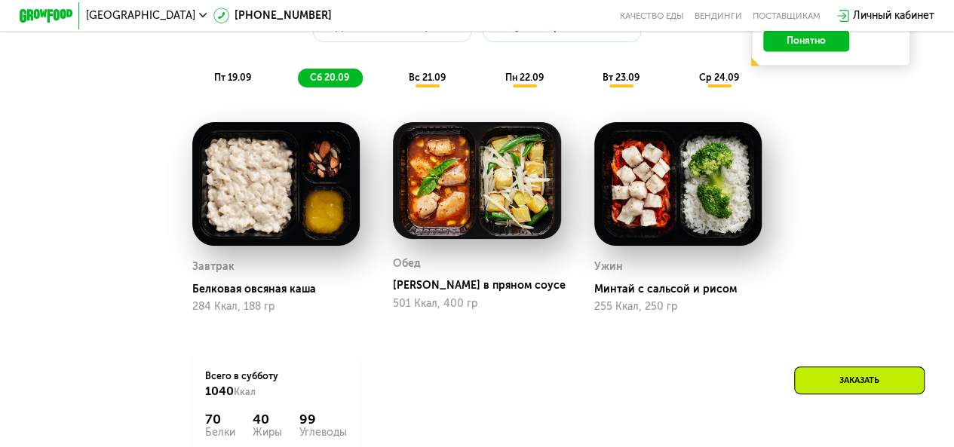
click at [430, 83] on span "вс 21.09" at bounding box center [427, 77] width 37 height 11
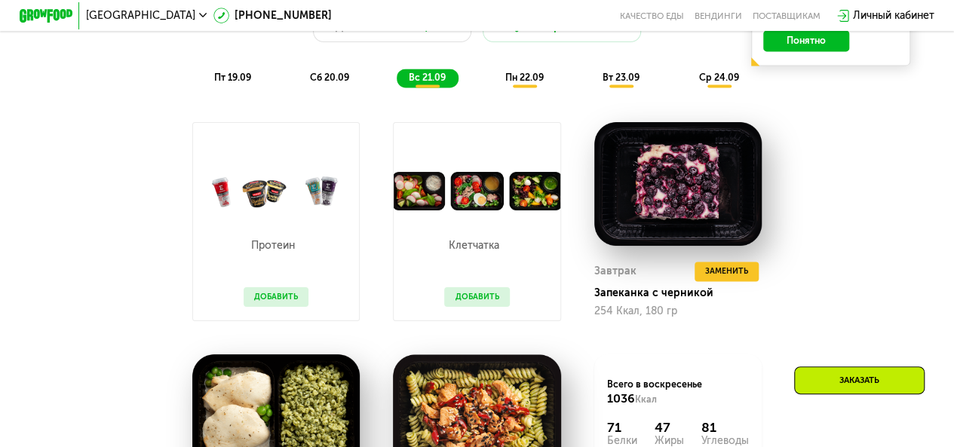
click at [508, 83] on span "пн 22.09" at bounding box center [523, 77] width 38 height 11
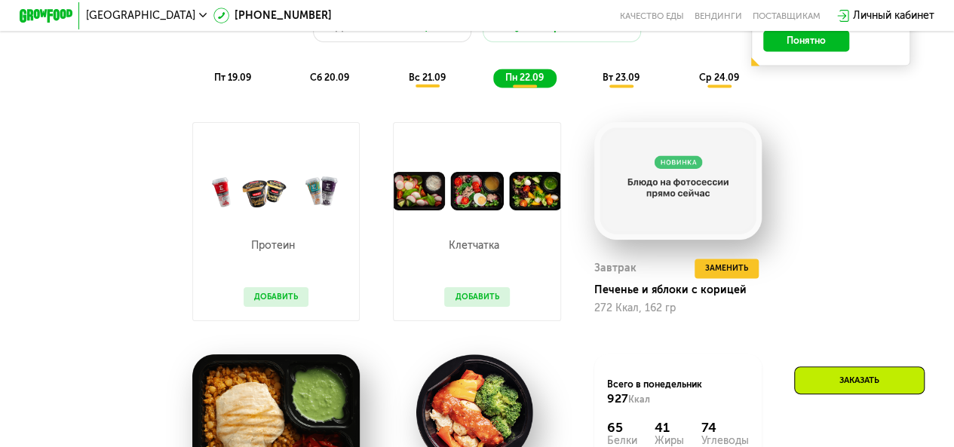
click at [605, 83] on span "вт 23.09" at bounding box center [620, 77] width 37 height 11
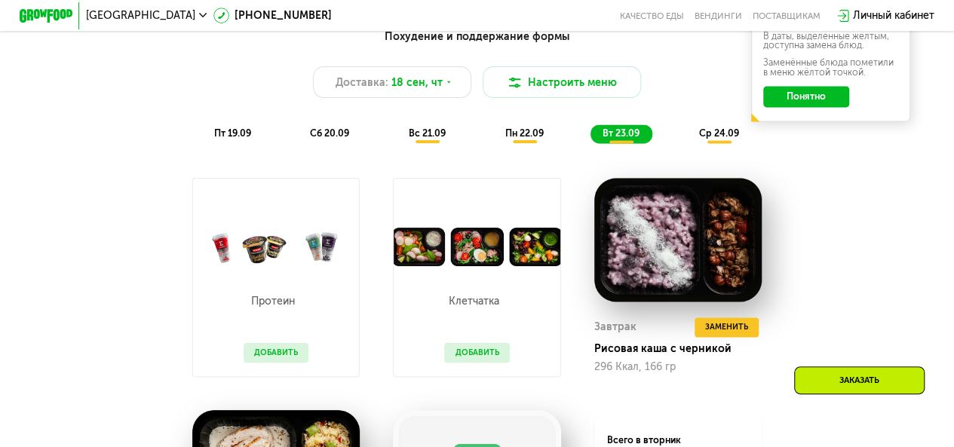
scroll to position [980, 0]
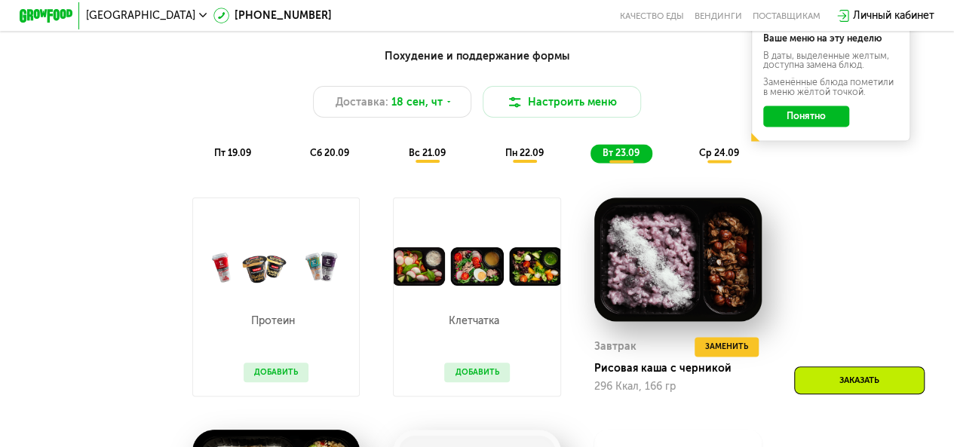
click at [712, 157] on span "ср 24.09" at bounding box center [718, 152] width 40 height 11
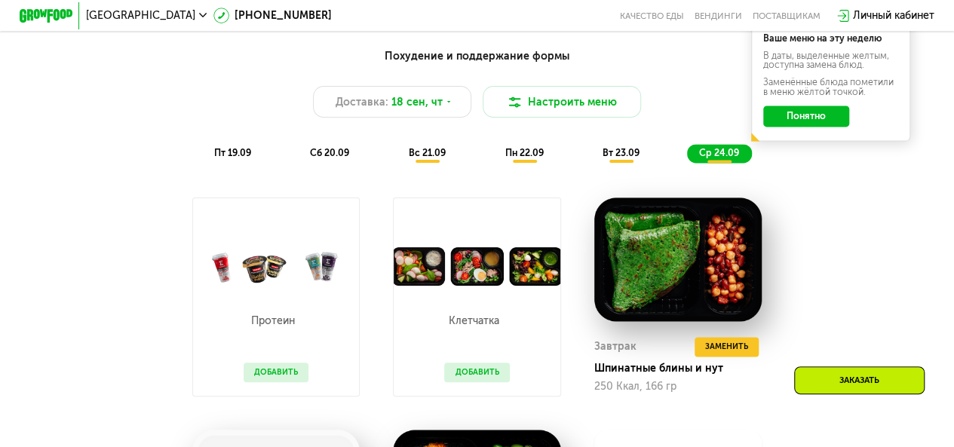
scroll to position [829, 0]
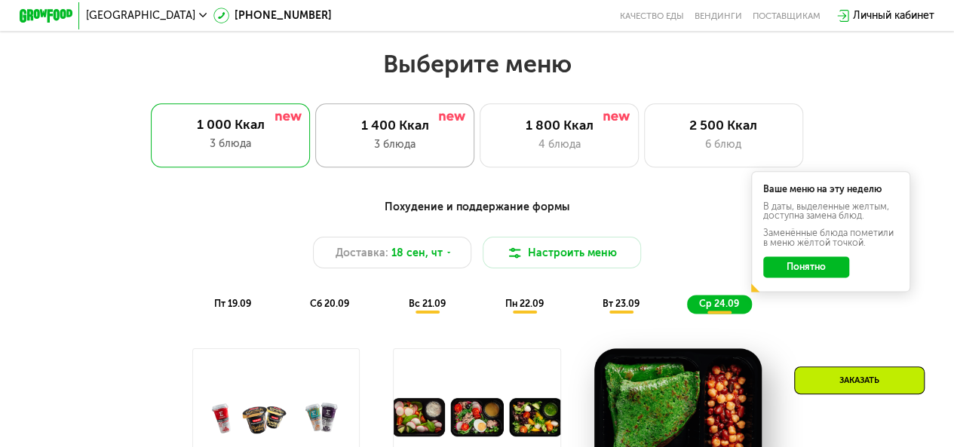
click at [412, 121] on div "1 400 Ккал 3 блюда" at bounding box center [394, 134] width 159 height 63
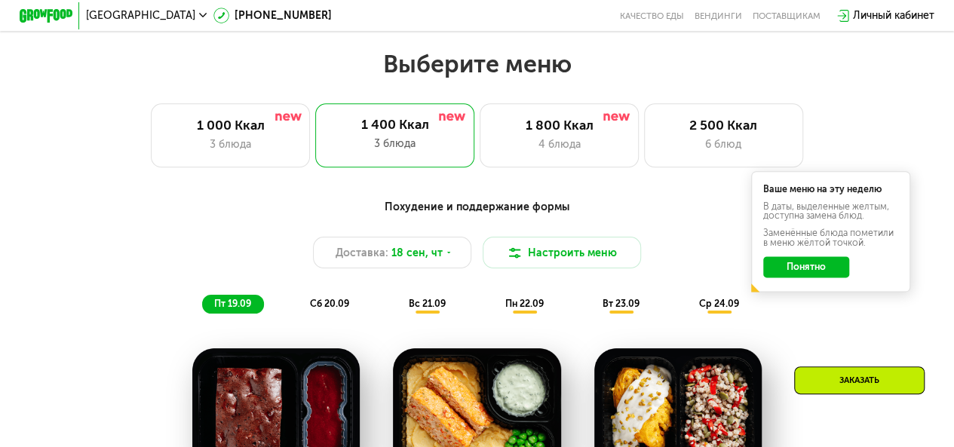
scroll to position [1055, 0]
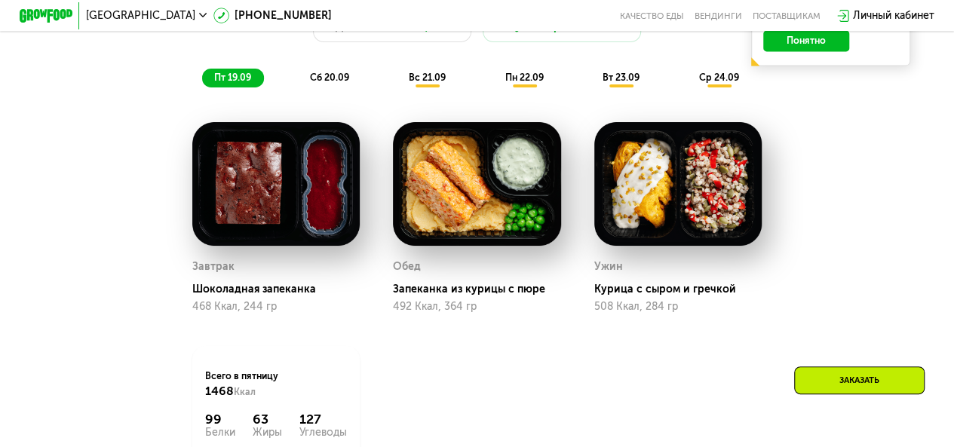
click at [720, 83] on span "ср 24.09" at bounding box center [718, 77] width 40 height 11
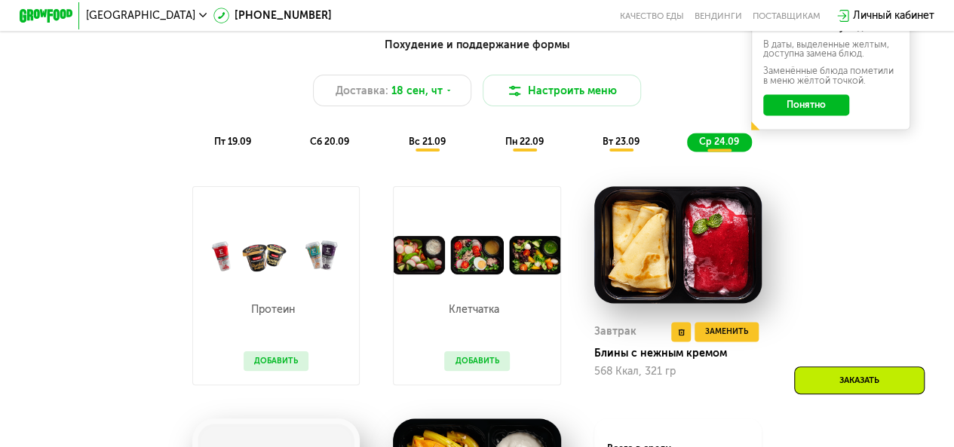
scroll to position [980, 0]
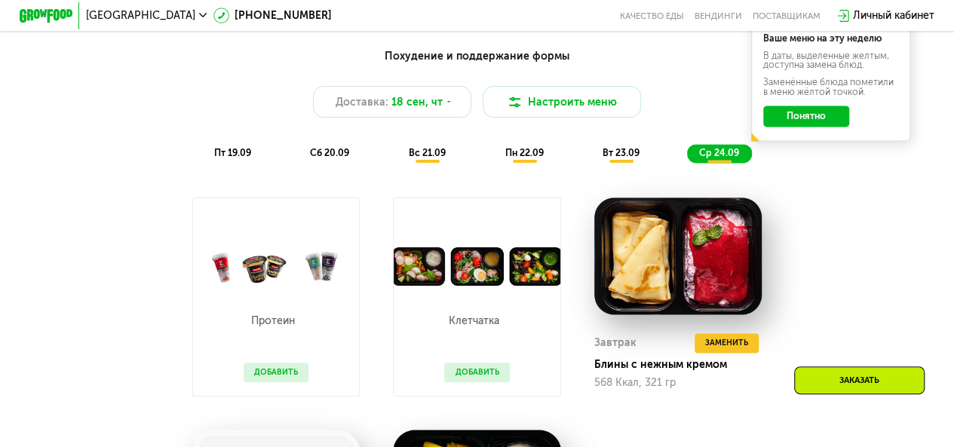
click at [623, 152] on div "вт 23.09" at bounding box center [621, 153] width 62 height 19
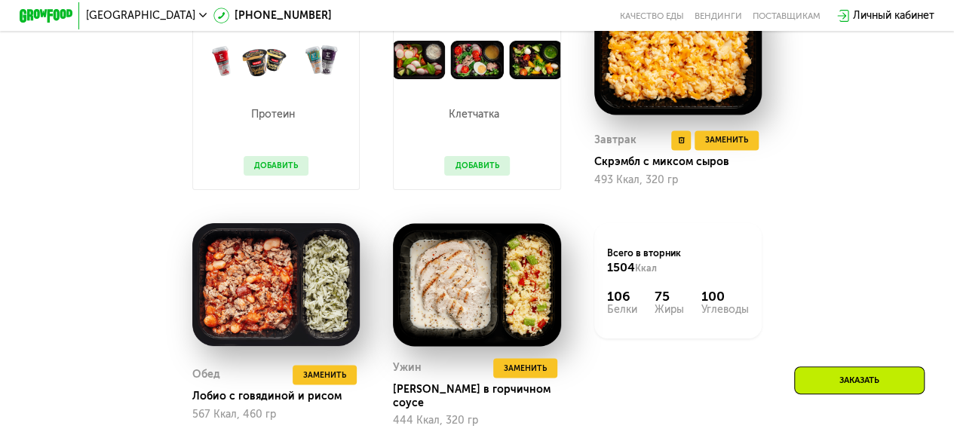
scroll to position [1055, 0]
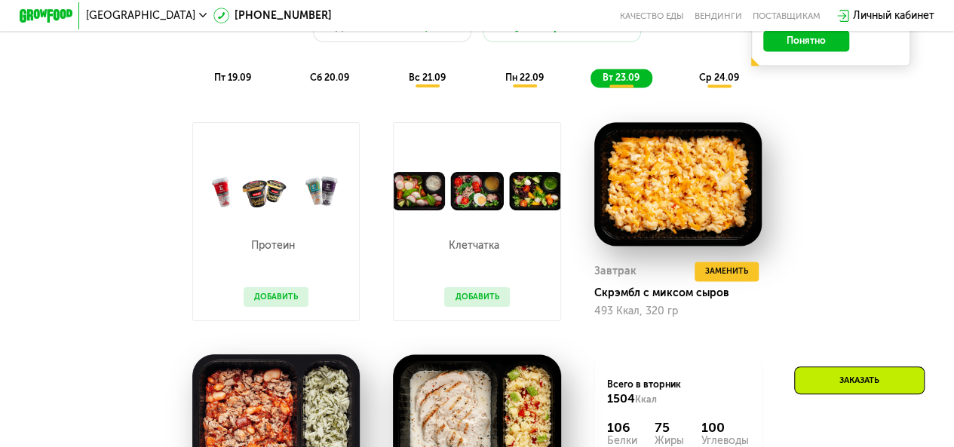
click at [528, 79] on div "пн 22.09" at bounding box center [524, 78] width 63 height 19
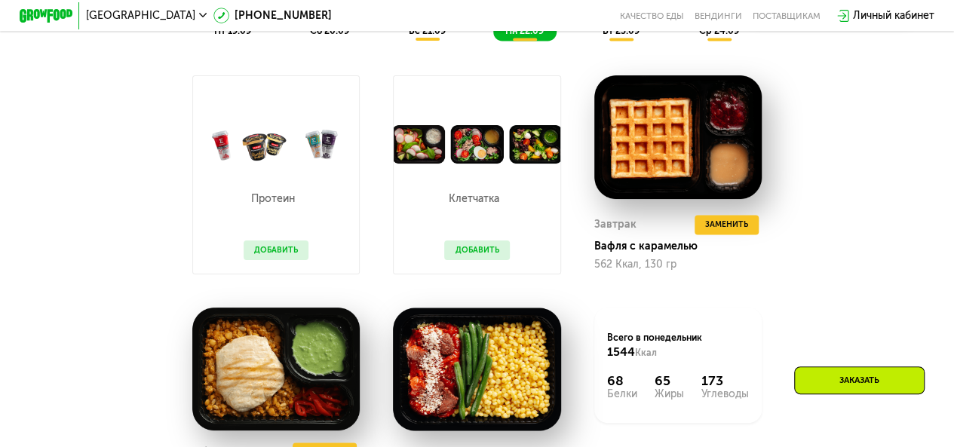
scroll to position [980, 0]
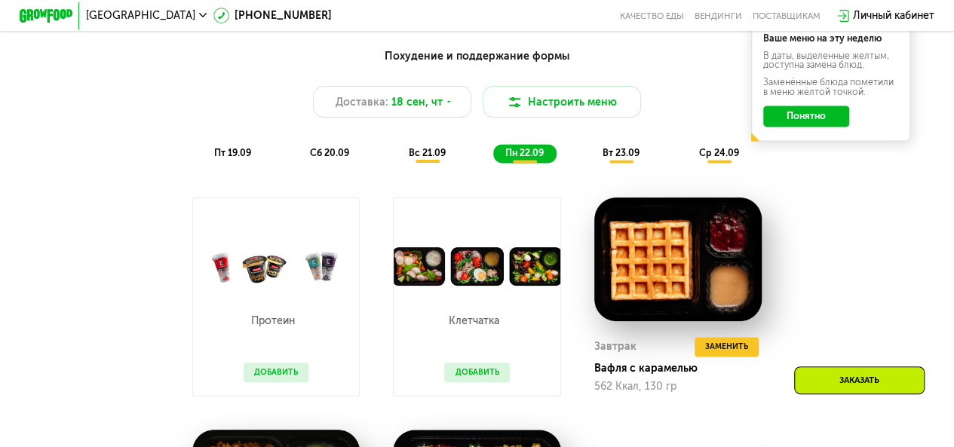
click at [415, 158] on span "вс 21.09" at bounding box center [427, 152] width 37 height 11
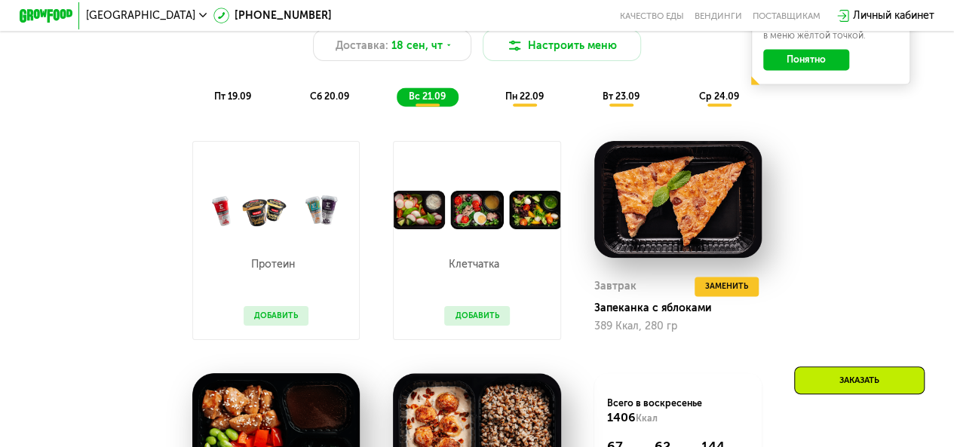
scroll to position [1055, 0]
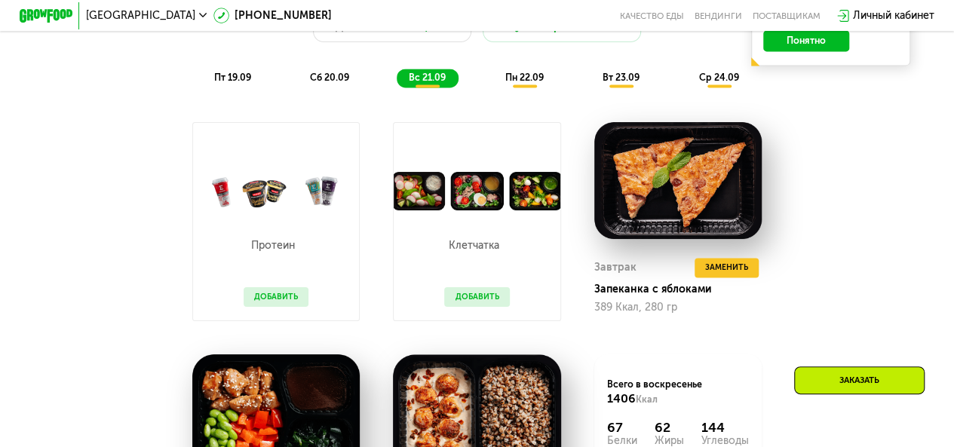
click at [474, 251] on p "Клетчатка" at bounding box center [473, 245] width 58 height 11
click at [489, 303] on button "Добавить" at bounding box center [476, 297] width 65 height 20
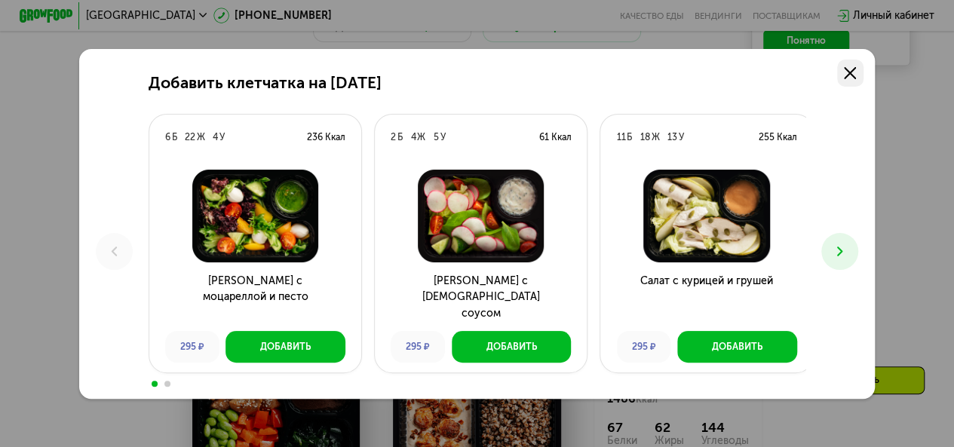
click at [853, 69] on icon at bounding box center [850, 73] width 12 height 12
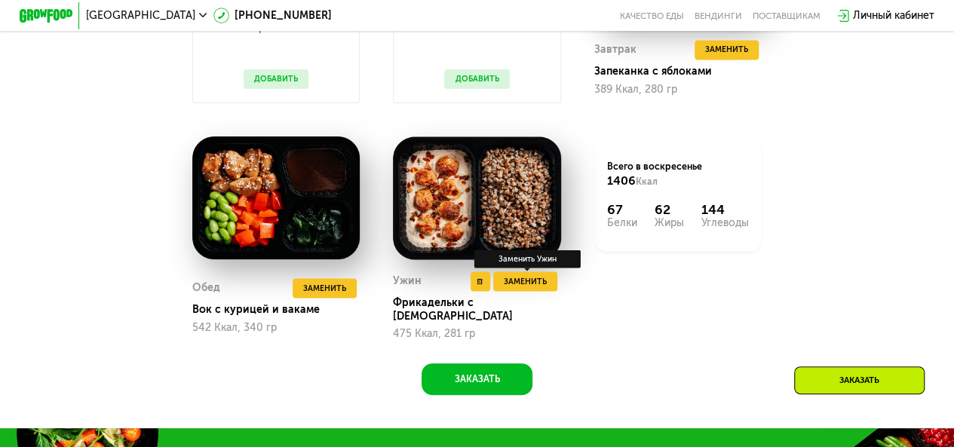
scroll to position [1131, 0]
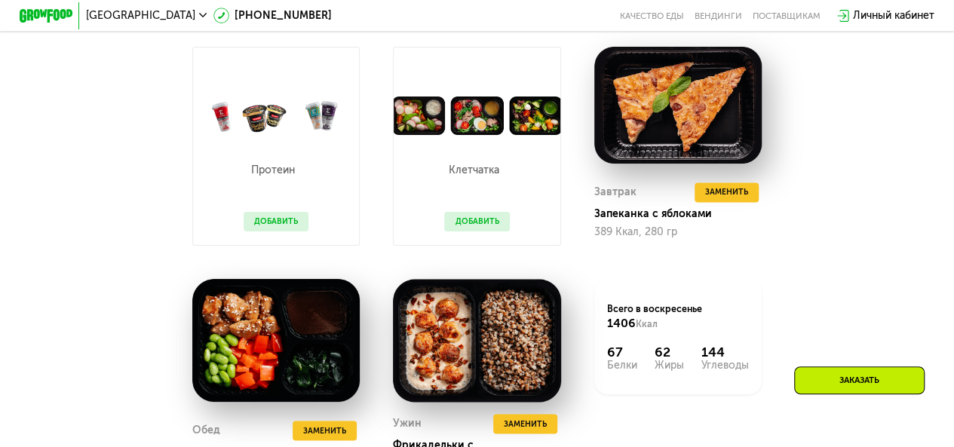
click at [483, 231] on button "Добавить" at bounding box center [476, 222] width 65 height 20
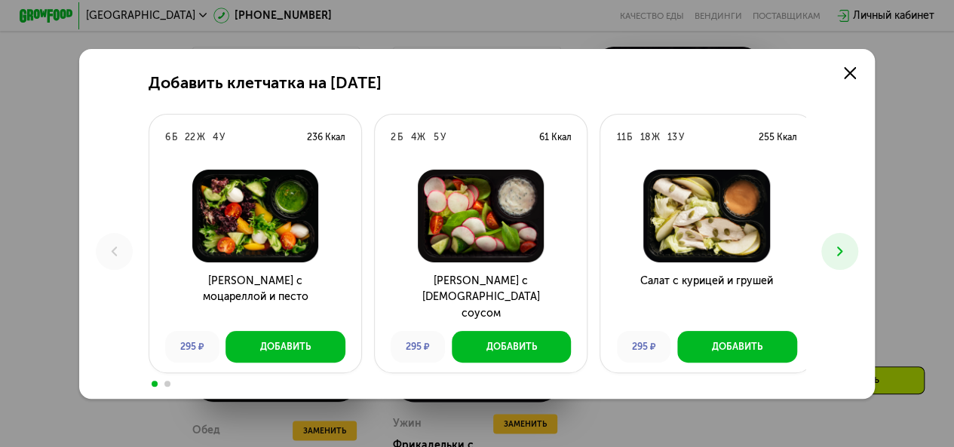
click at [837, 250] on icon at bounding box center [839, 251] width 16 height 16
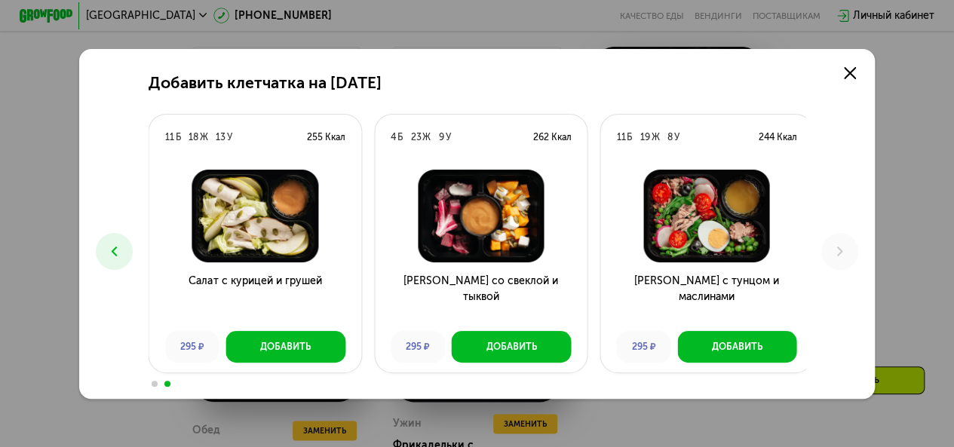
click at [114, 260] on button at bounding box center [114, 251] width 37 height 37
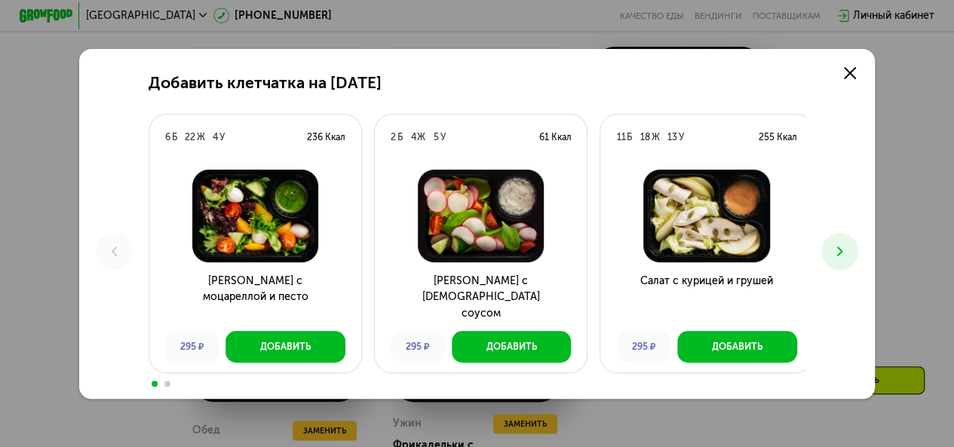
click at [863, 256] on div "Добавить клетчатка на [DATE] 6 Б 22 Ж 4 У 236 Ккал Салат с моцареллой и песто 2…" at bounding box center [476, 224] width 795 height 350
click at [847, 253] on icon at bounding box center [839, 251] width 16 height 16
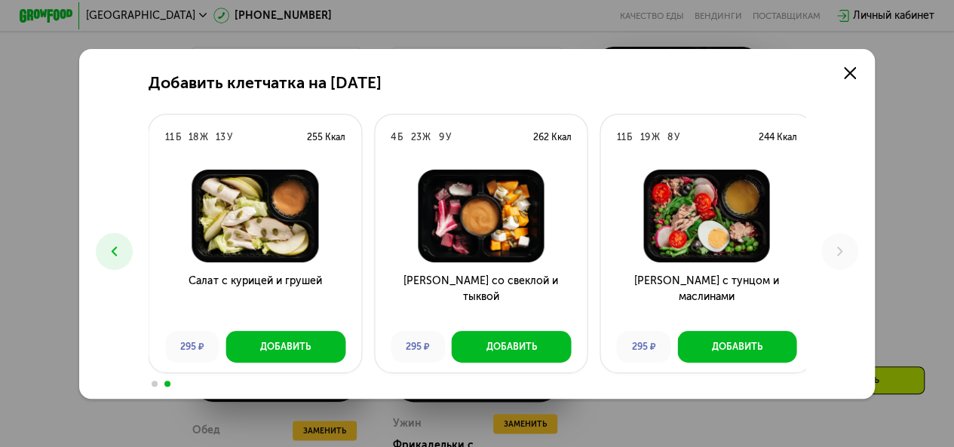
click at [818, 233] on div "Добавить клетчатка на [DATE] 6 Б 22 Ж 4 У 236 Ккал Салат с моцареллой и песто 2…" at bounding box center [476, 224] width 795 height 350
click at [532, 307] on h3 "[PERSON_NAME] со свеклой и тыквой" at bounding box center [481, 296] width 212 height 47
click at [534, 232] on img at bounding box center [480, 216] width 191 height 93
click at [332, 228] on img at bounding box center [255, 216] width 191 height 93
click at [314, 221] on img at bounding box center [255, 216] width 191 height 93
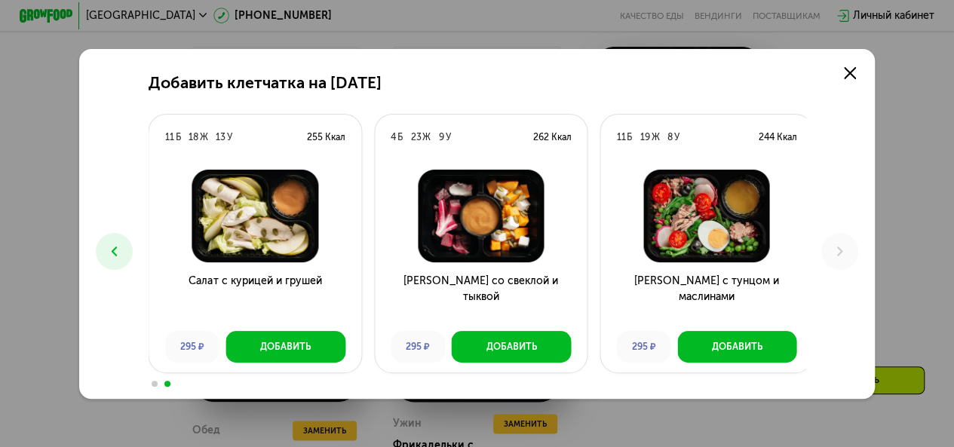
click at [742, 207] on img at bounding box center [706, 216] width 191 height 93
